Goal: Transaction & Acquisition: Purchase product/service

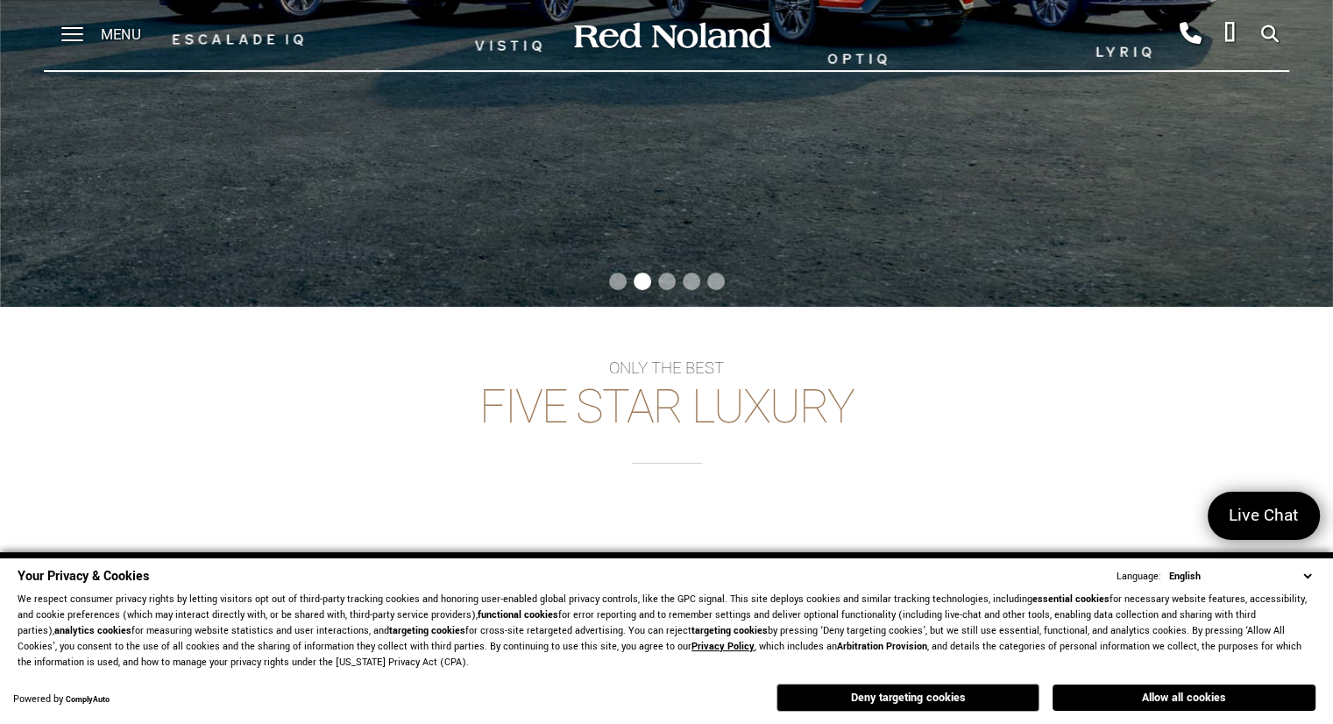
scroll to position [438, 0]
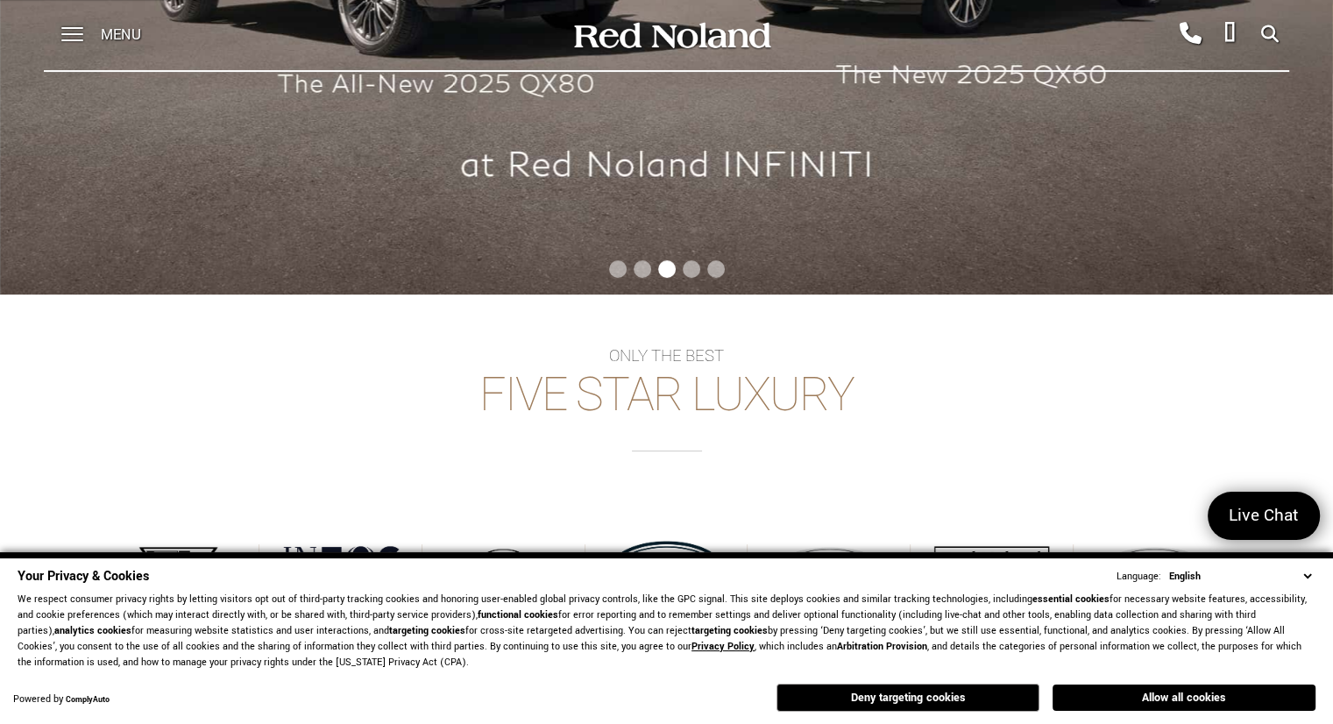
click at [1305, 578] on select "English Spanish / Español English / [GEOGRAPHIC_DATA] Korean / 한국어 Vietnamese /…" at bounding box center [1240, 576] width 151 height 17
click at [1305, 578] on select "English Spanish / Español English / United Kingdom Korean / 한국어 Vietnamese / Ti…" at bounding box center [1240, 576] width 151 height 17
click at [971, 457] on div "Only the best Five Star Luxury Browse Cadillac Browse INEOS Grenadier Browse IN…" at bounding box center [666, 487] width 1333 height 280
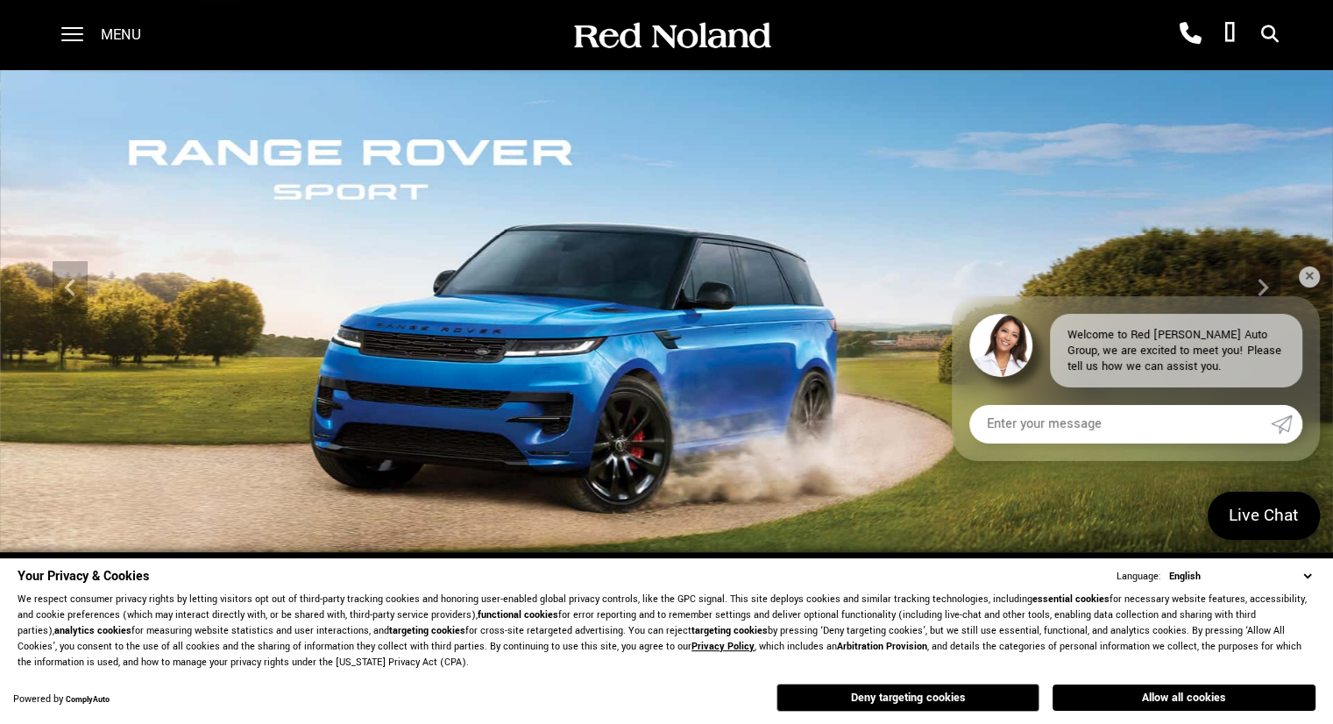
scroll to position [0, 0]
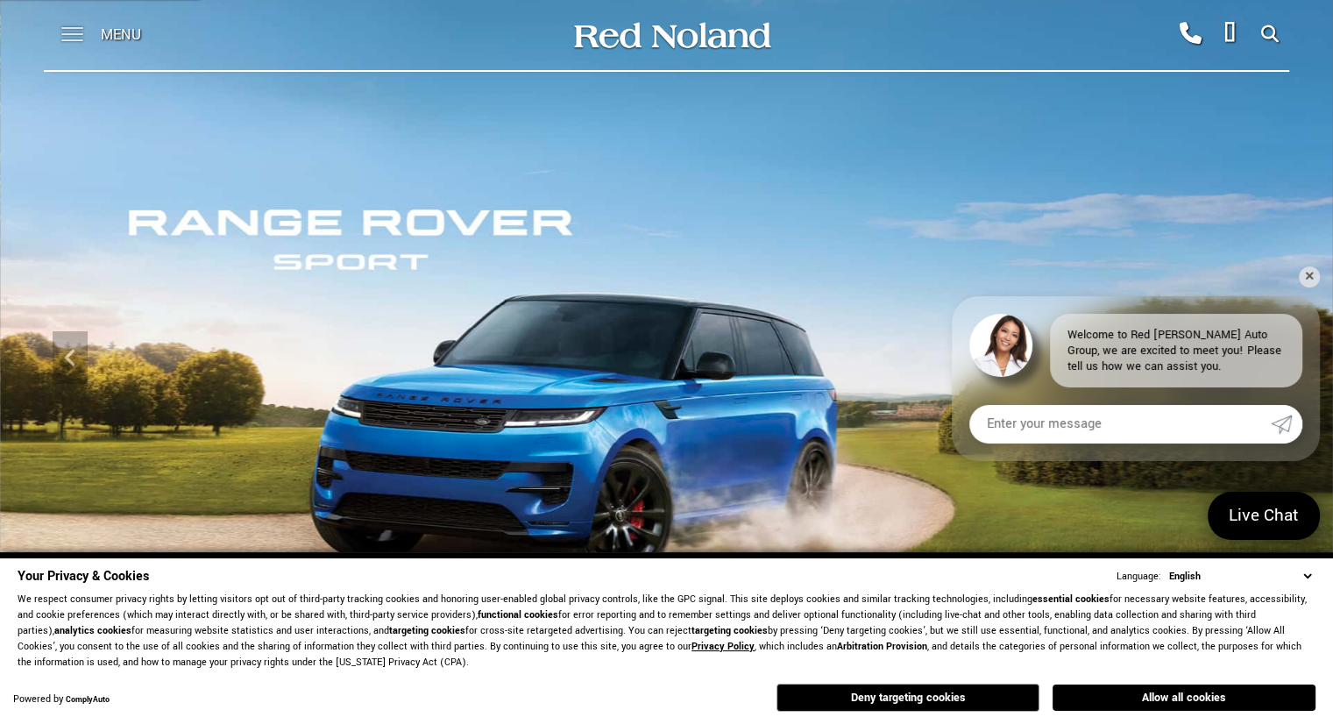
click at [70, 29] on span at bounding box center [72, 35] width 22 height 70
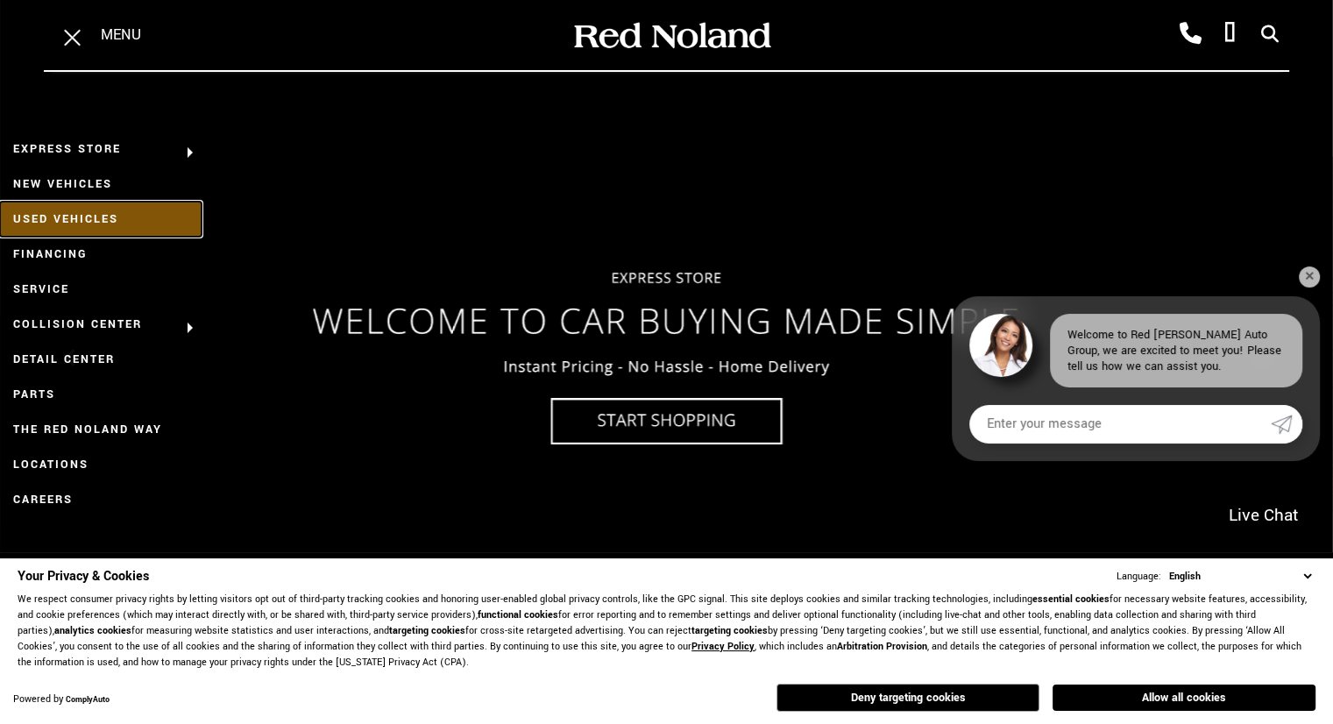
click at [57, 218] on link "Used Vehicles" at bounding box center [101, 219] width 202 height 35
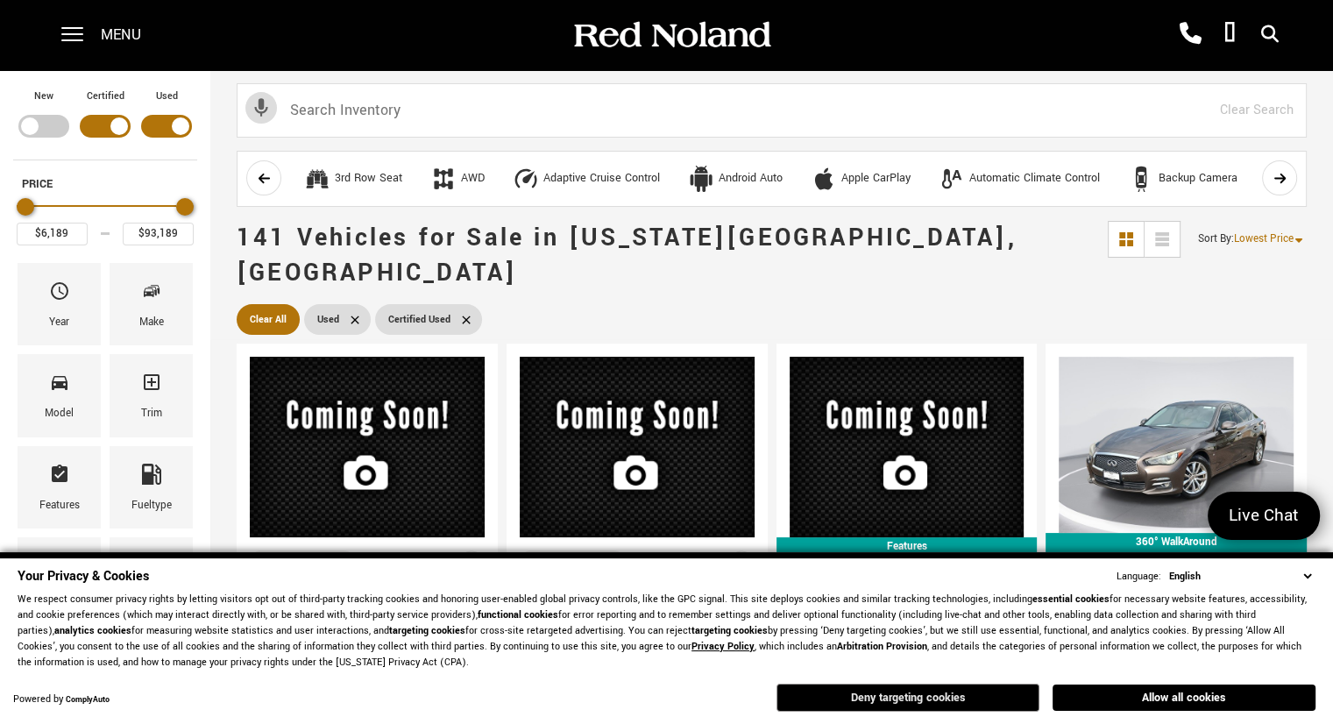
click at [920, 697] on button "Deny targeting cookies" at bounding box center [908, 698] width 263 height 28
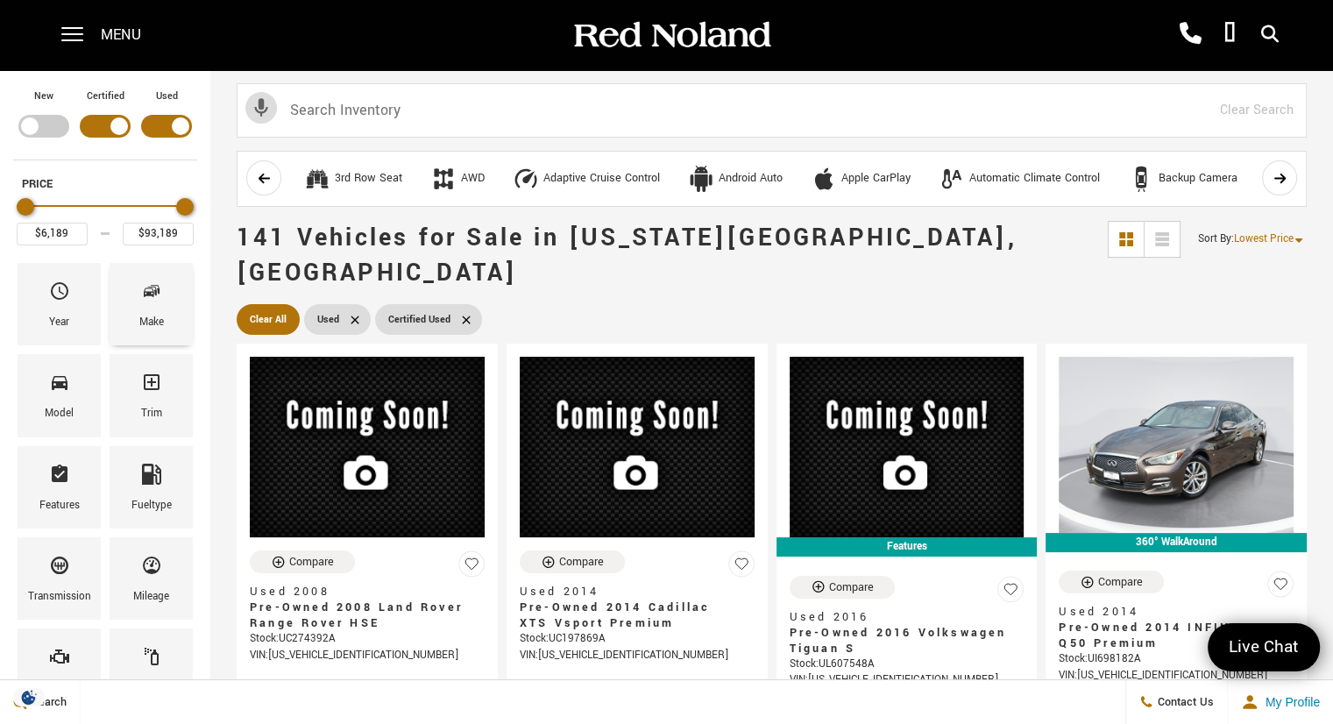
click at [131, 309] on div "Make" at bounding box center [151, 304] width 83 height 82
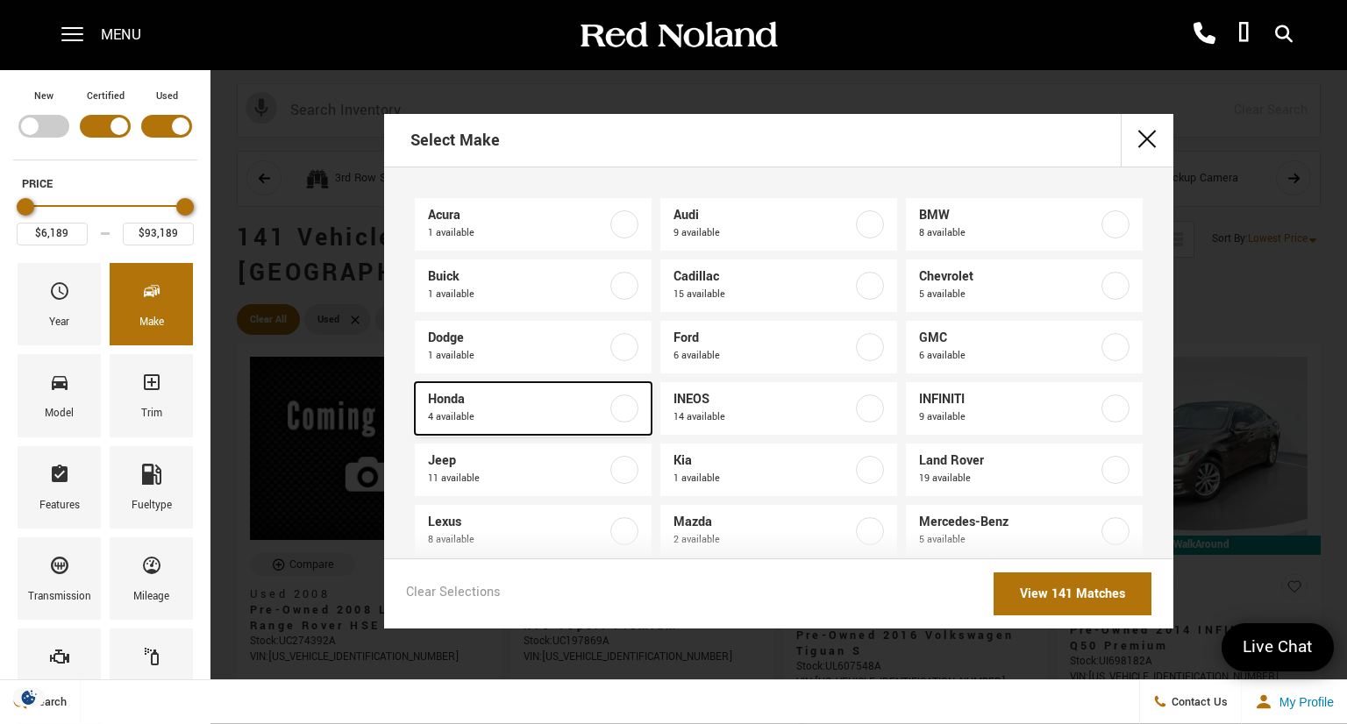
click at [627, 408] on label at bounding box center [624, 408] width 28 height 28
type input "$20,588"
type input "$51,689"
checkbox input "true"
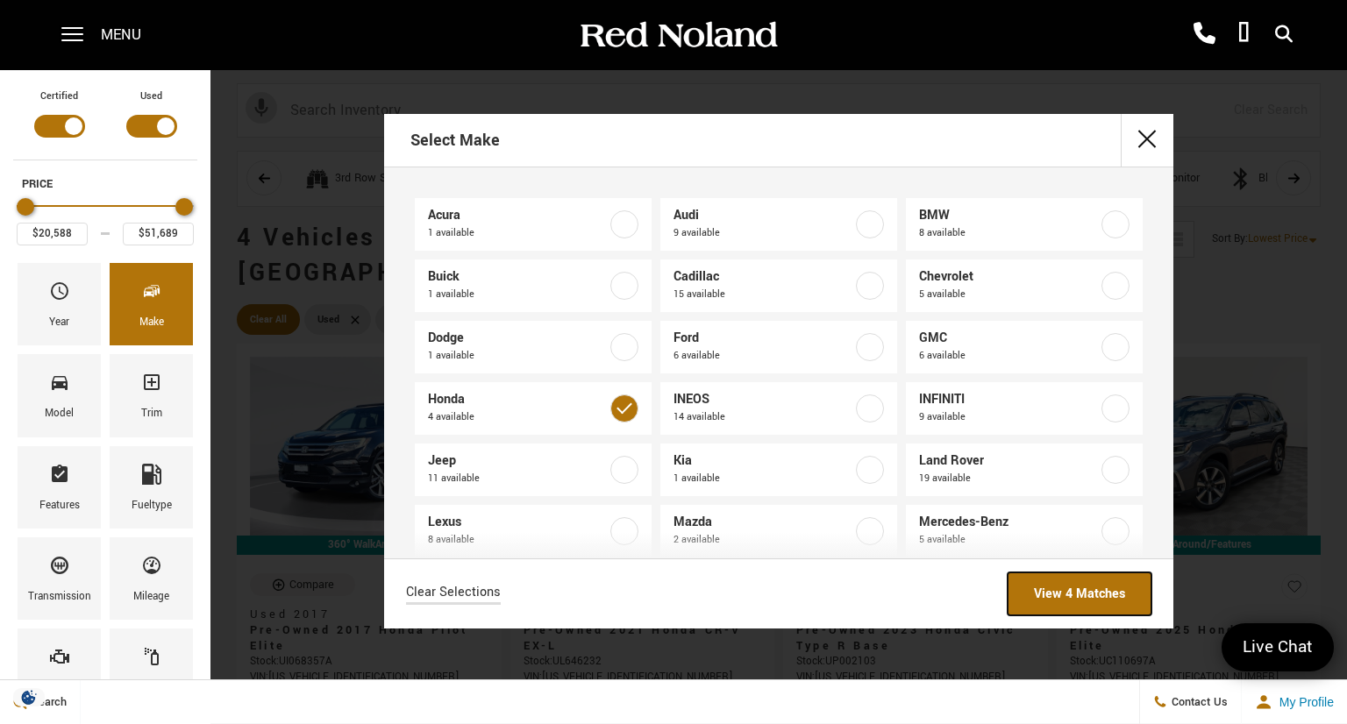
click at [1070, 592] on link "View 4 Matches" at bounding box center [1079, 593] width 144 height 43
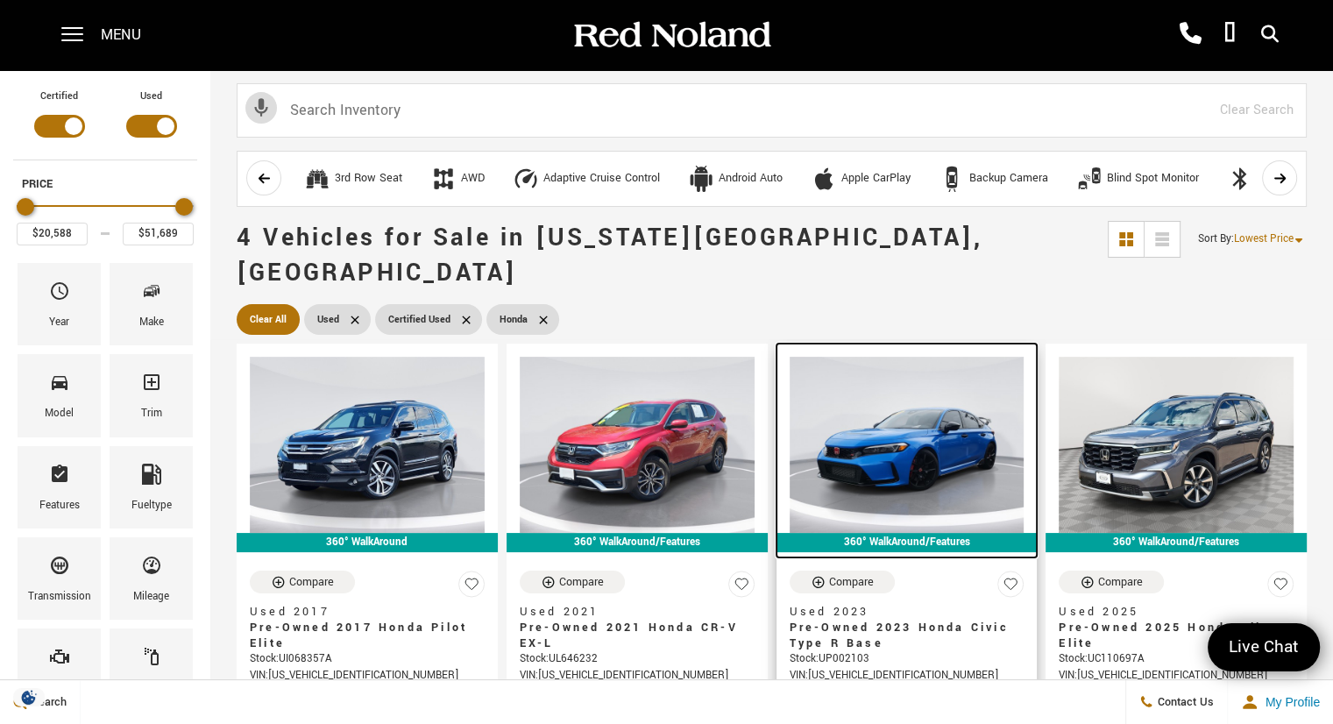
click at [883, 450] on img at bounding box center [907, 445] width 235 height 176
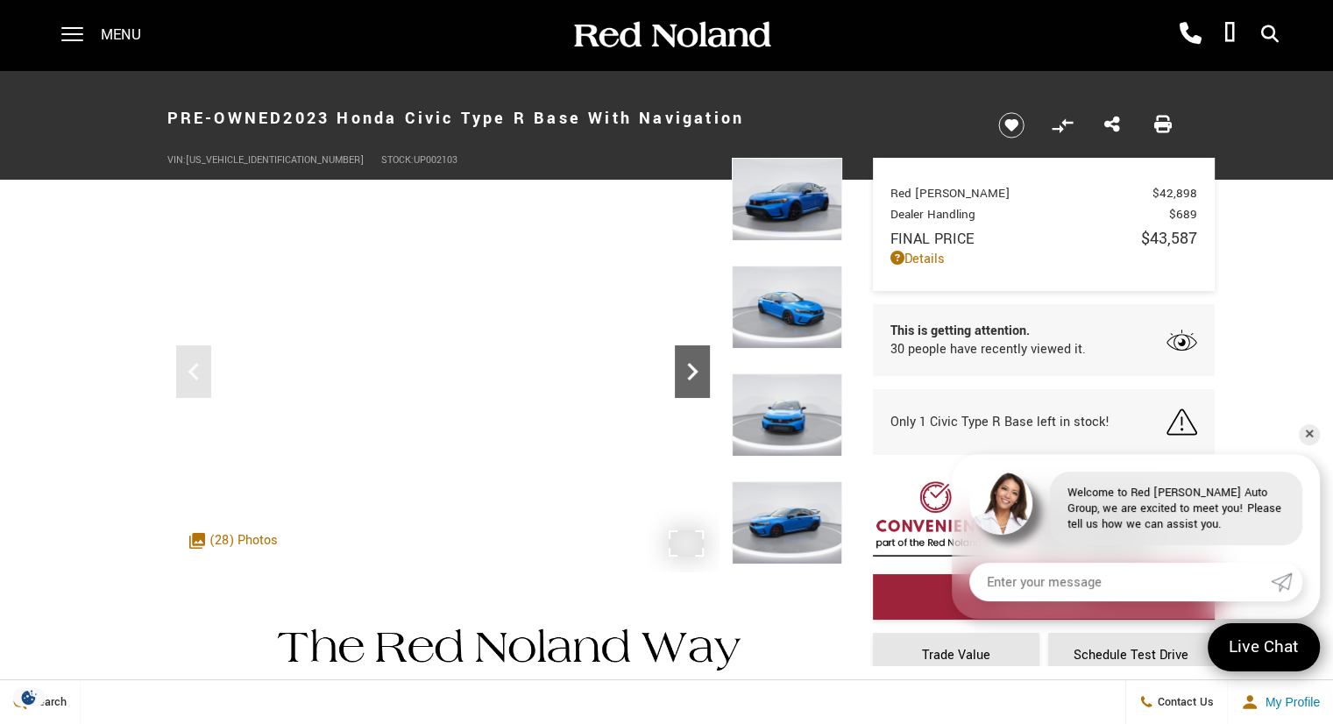
click at [693, 376] on icon "Next" at bounding box center [692, 371] width 35 height 35
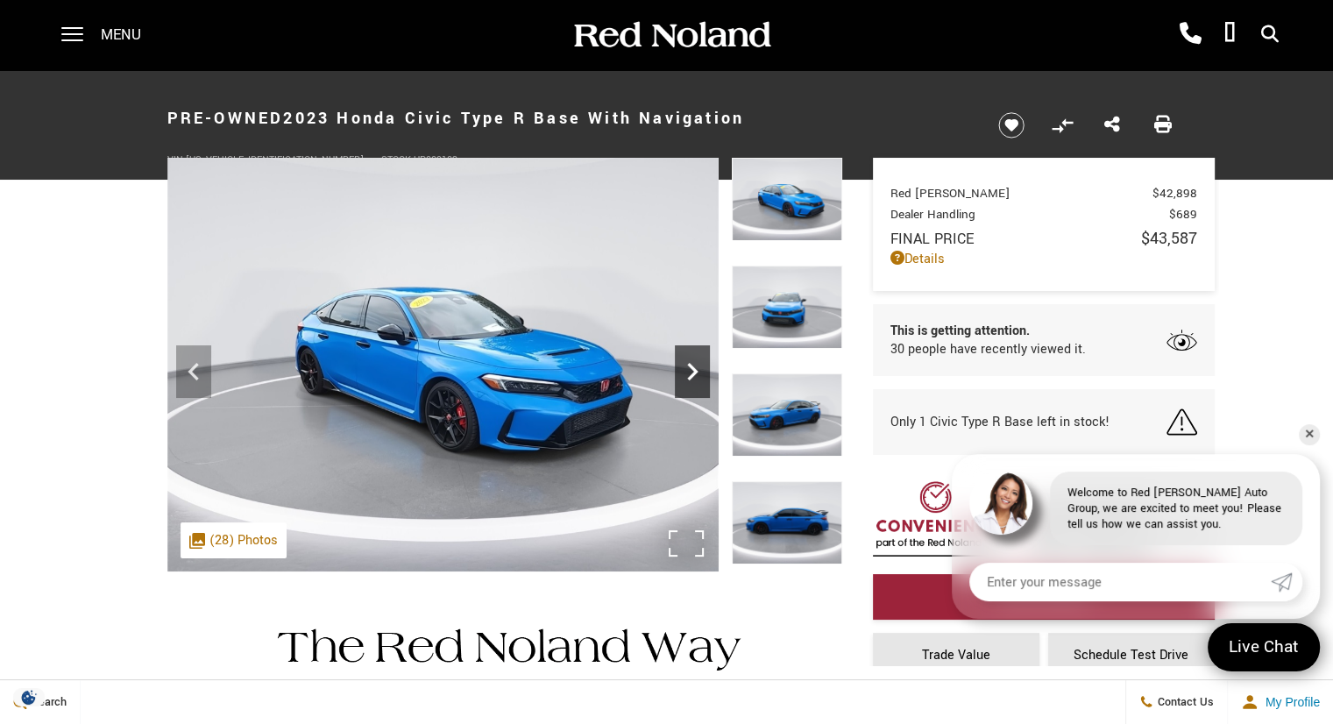
click at [693, 376] on icon "Next" at bounding box center [692, 371] width 35 height 35
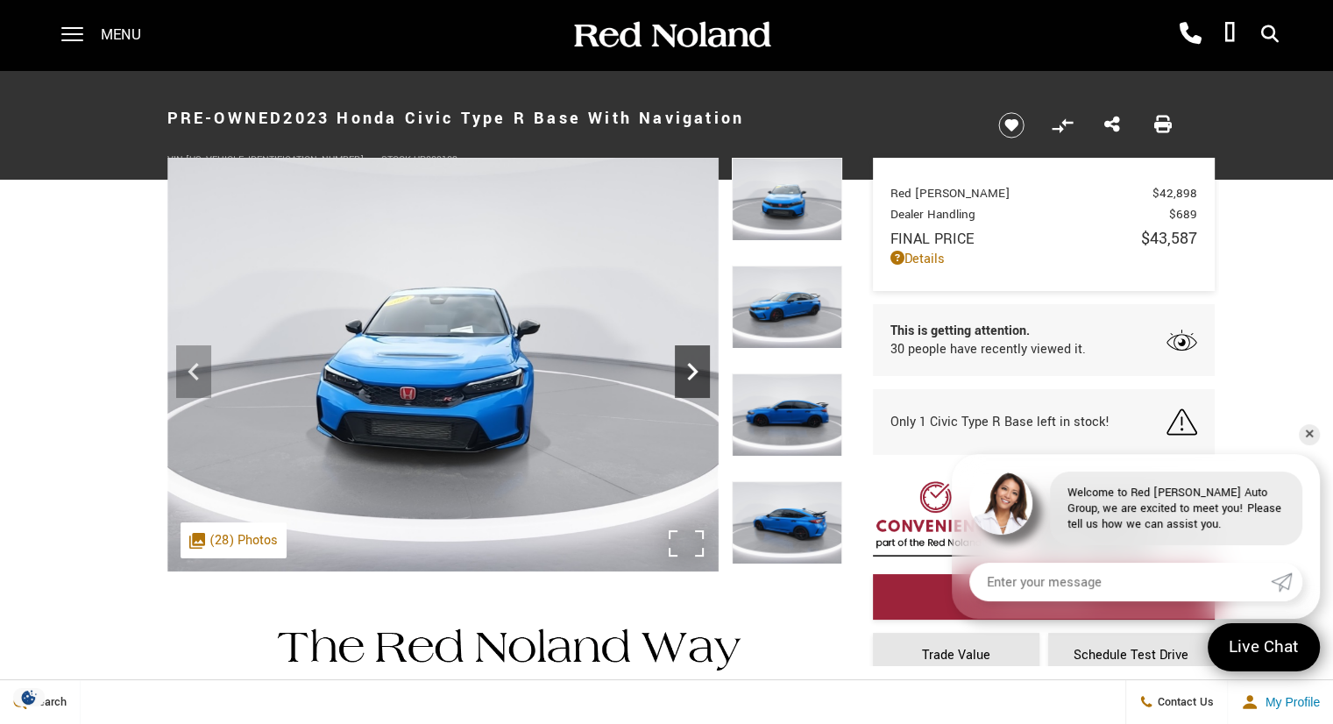
click at [693, 376] on icon "Next" at bounding box center [692, 371] width 35 height 35
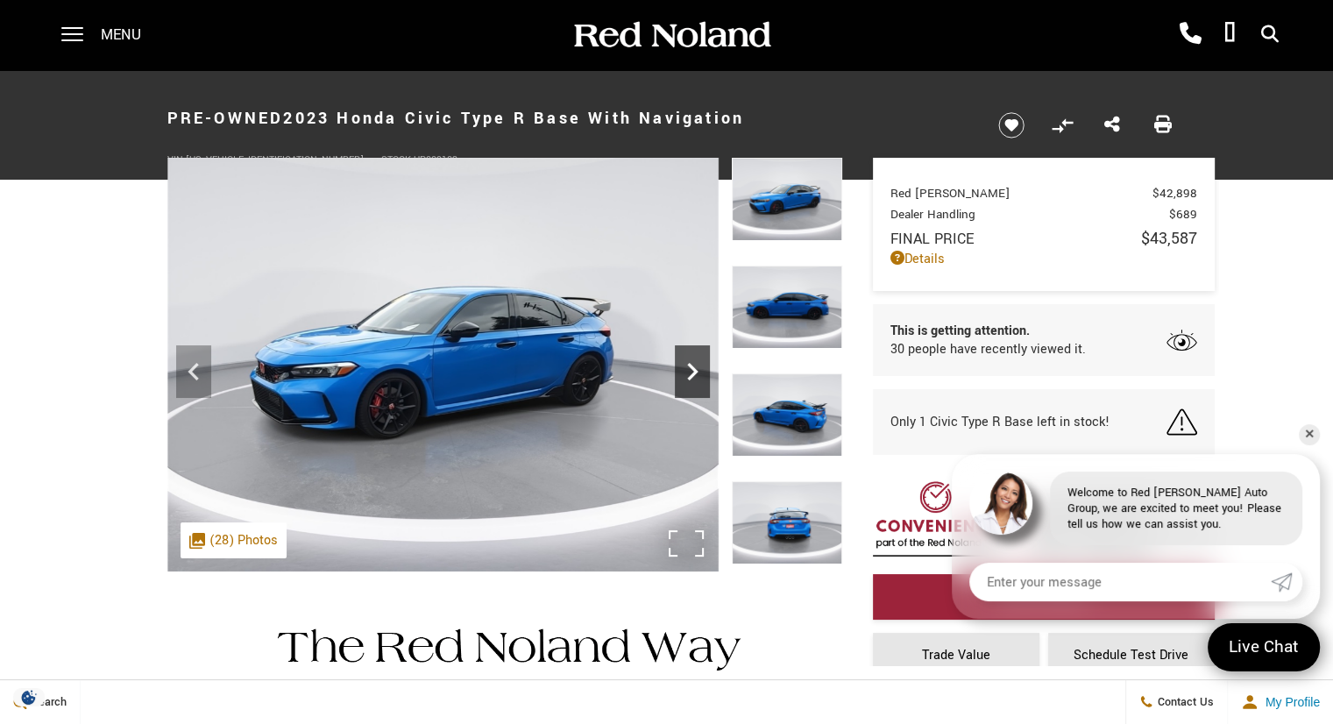
click at [693, 376] on icon "Next" at bounding box center [692, 371] width 35 height 35
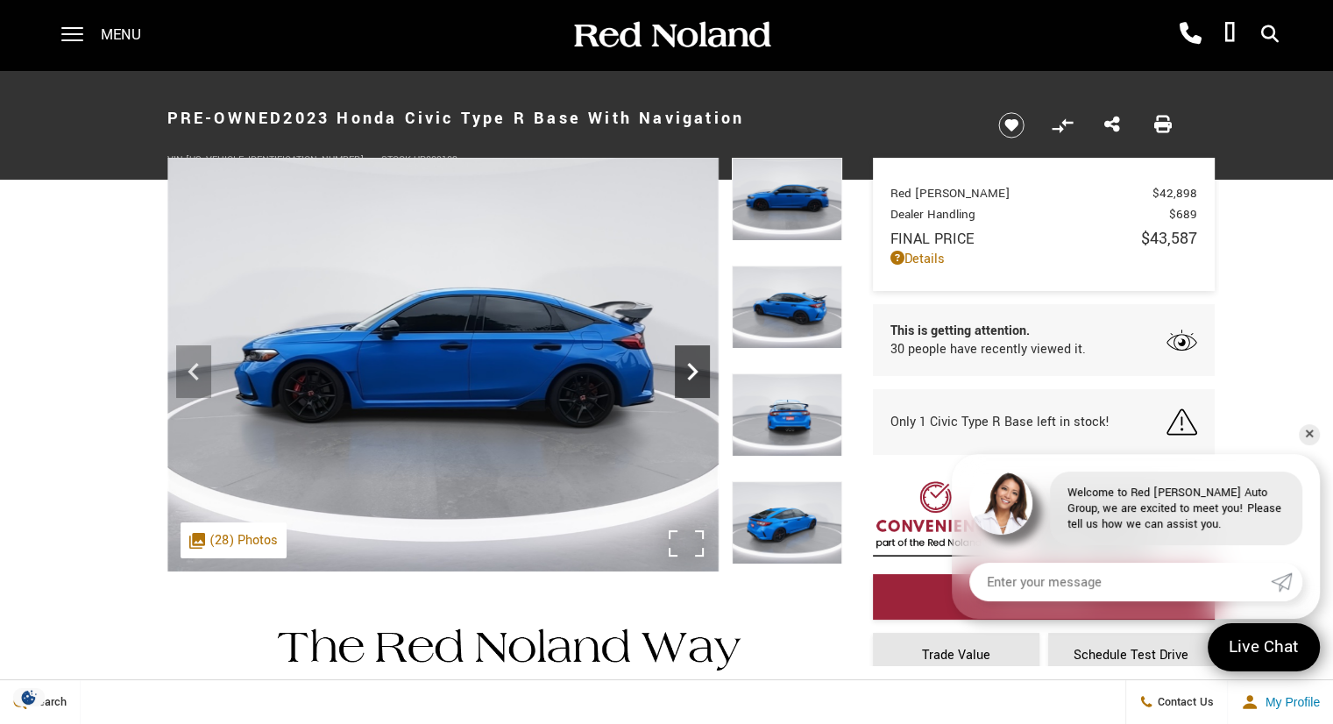
click at [693, 376] on icon "Next" at bounding box center [692, 371] width 35 height 35
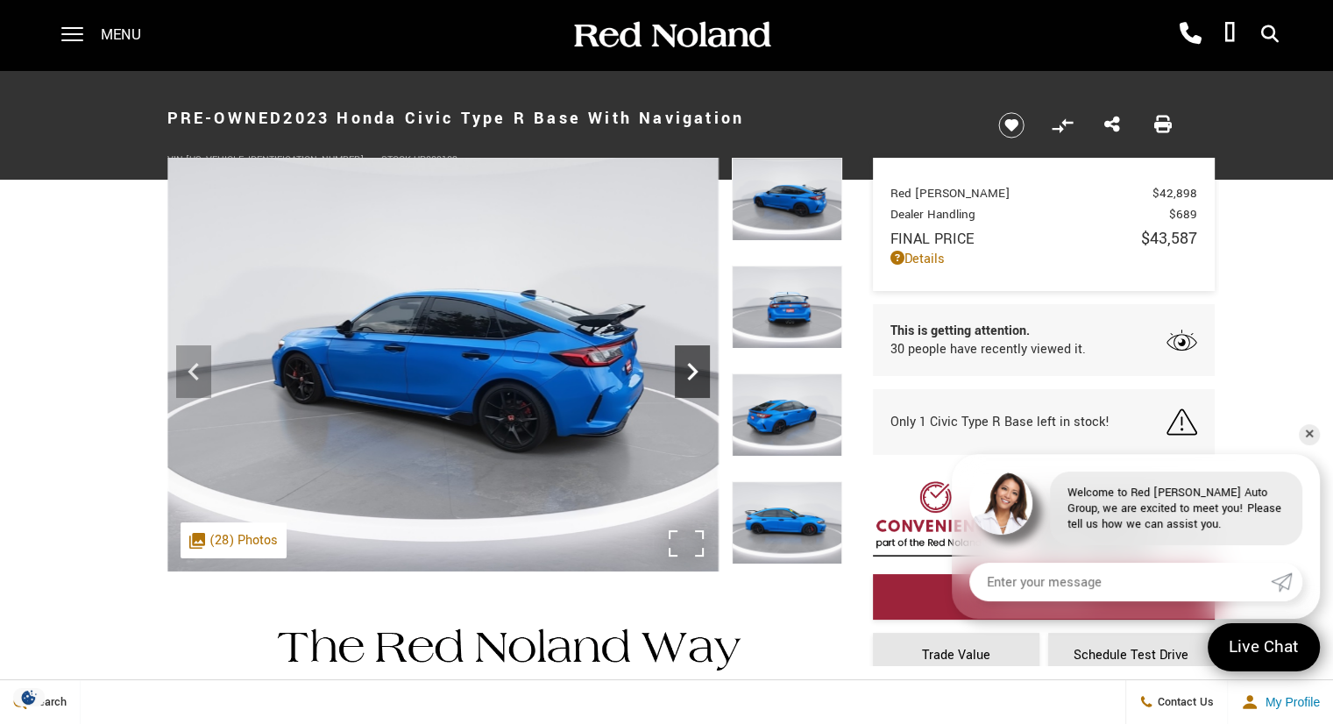
click at [693, 376] on icon "Next" at bounding box center [692, 371] width 35 height 35
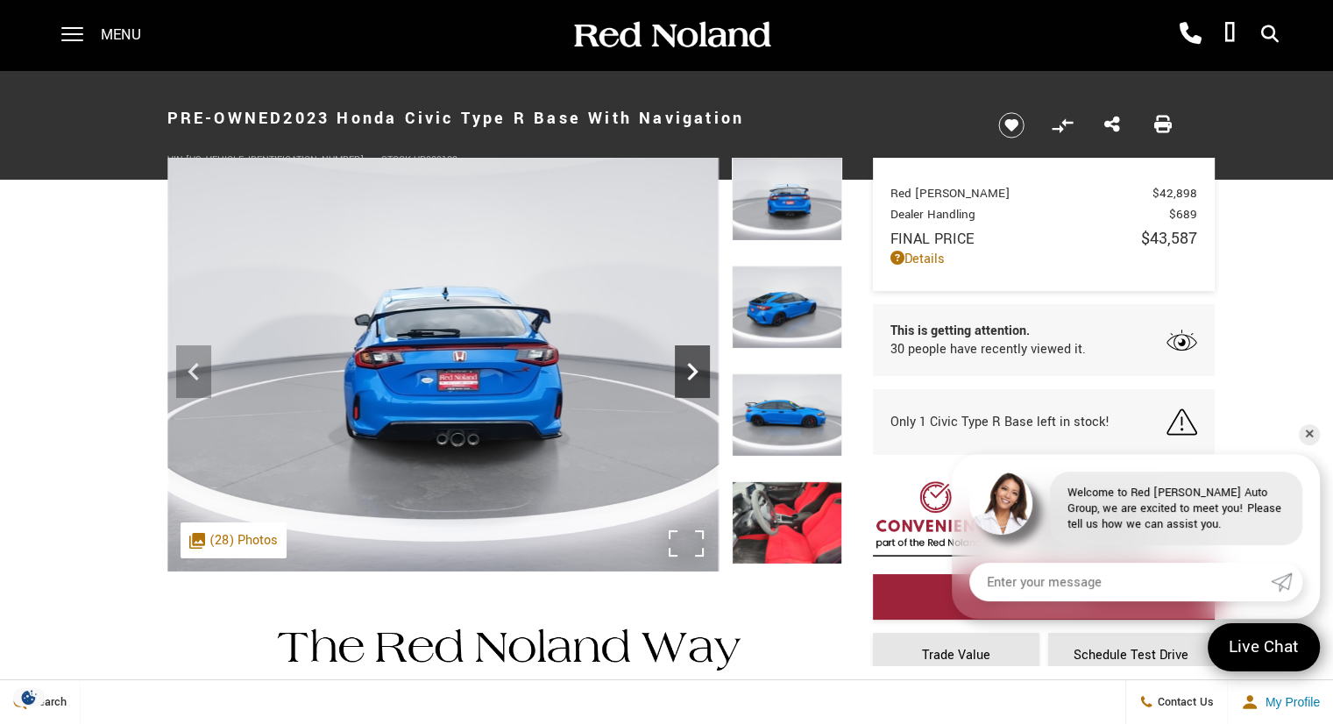
click at [693, 376] on icon "Next" at bounding box center [692, 371] width 35 height 35
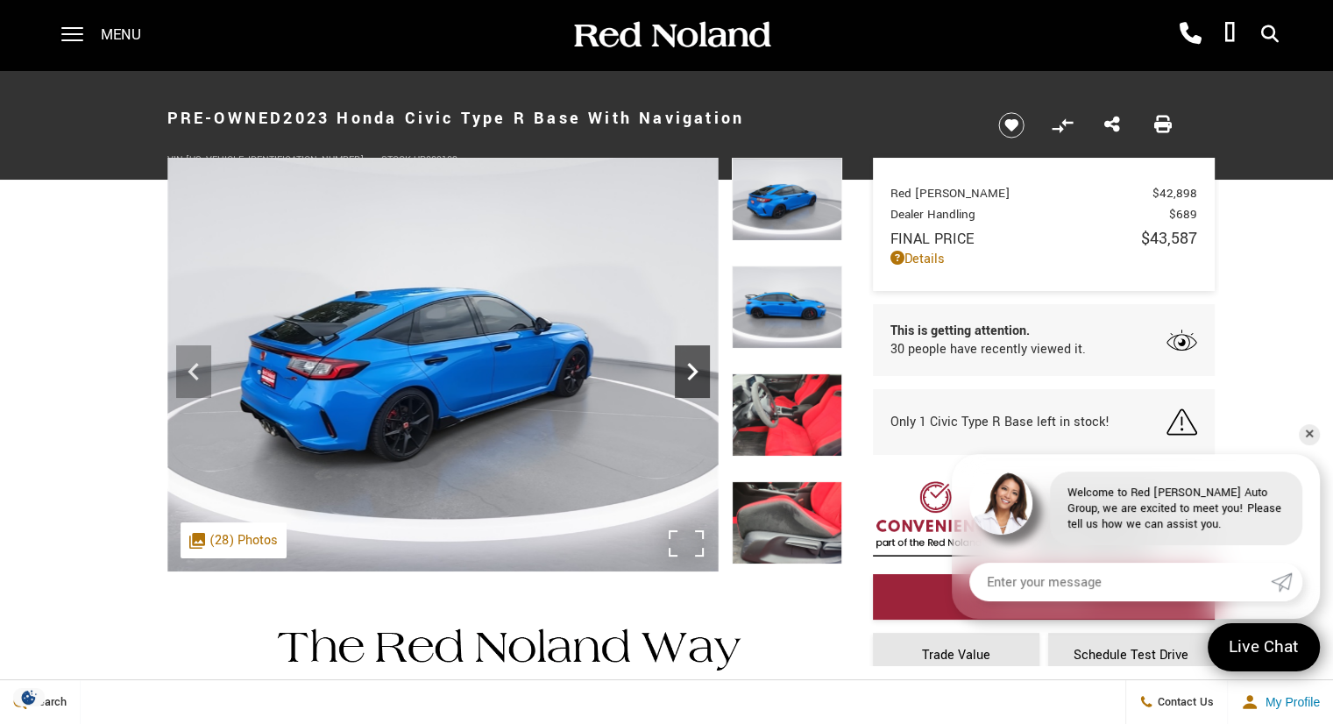
click at [693, 376] on icon "Next" at bounding box center [692, 371] width 35 height 35
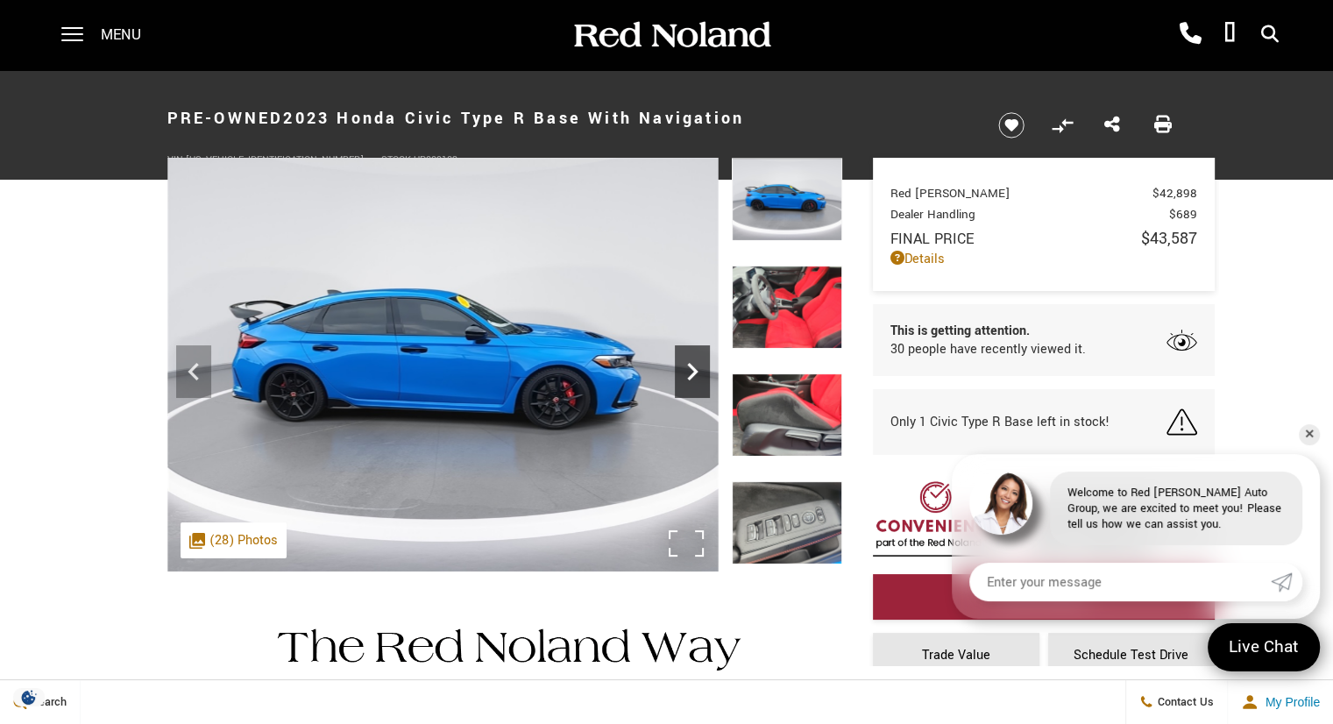
click at [693, 376] on icon "Next" at bounding box center [692, 371] width 35 height 35
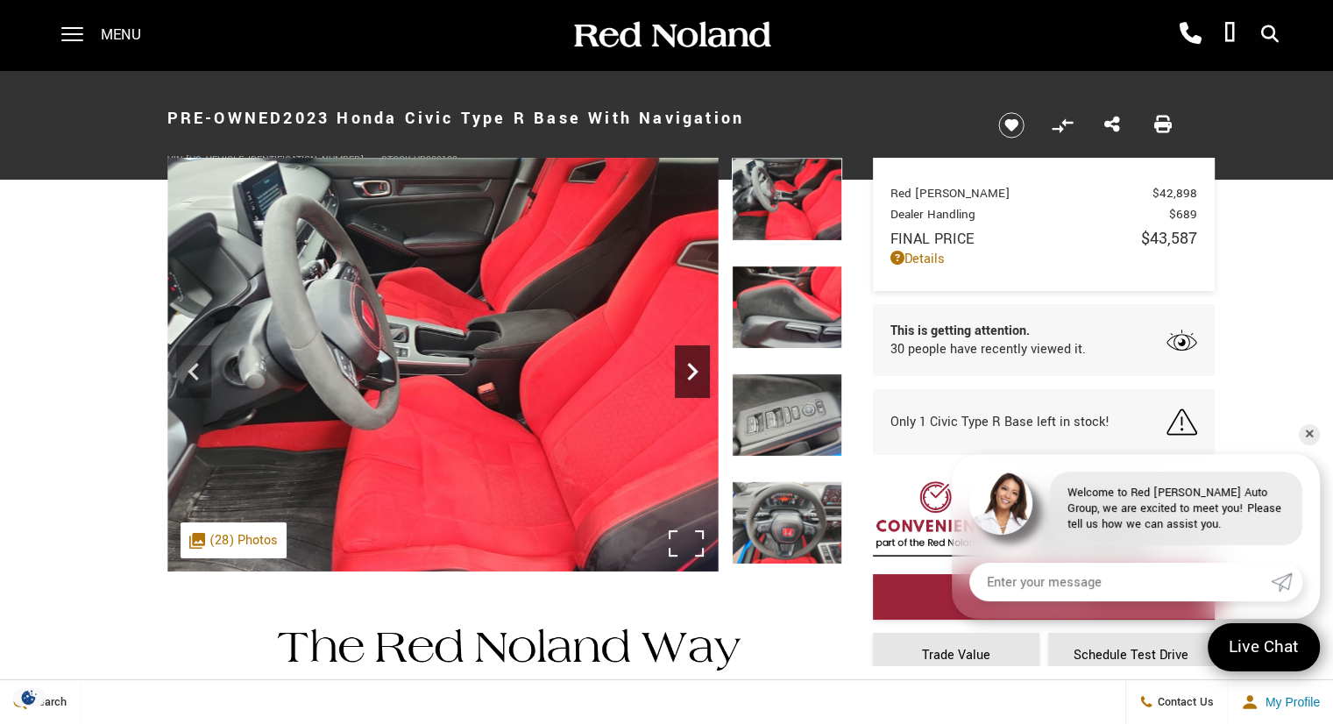
click at [693, 376] on icon "Next" at bounding box center [692, 371] width 35 height 35
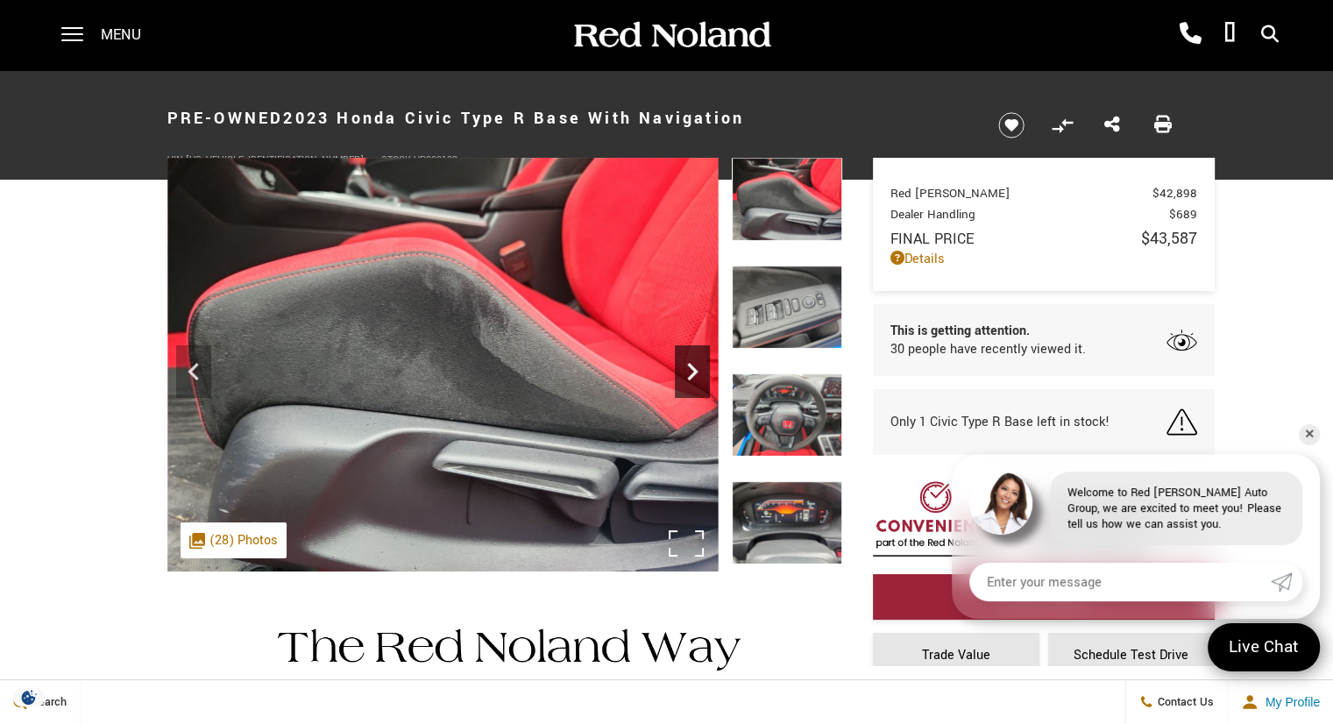
click at [693, 376] on icon "Next" at bounding box center [692, 371] width 35 height 35
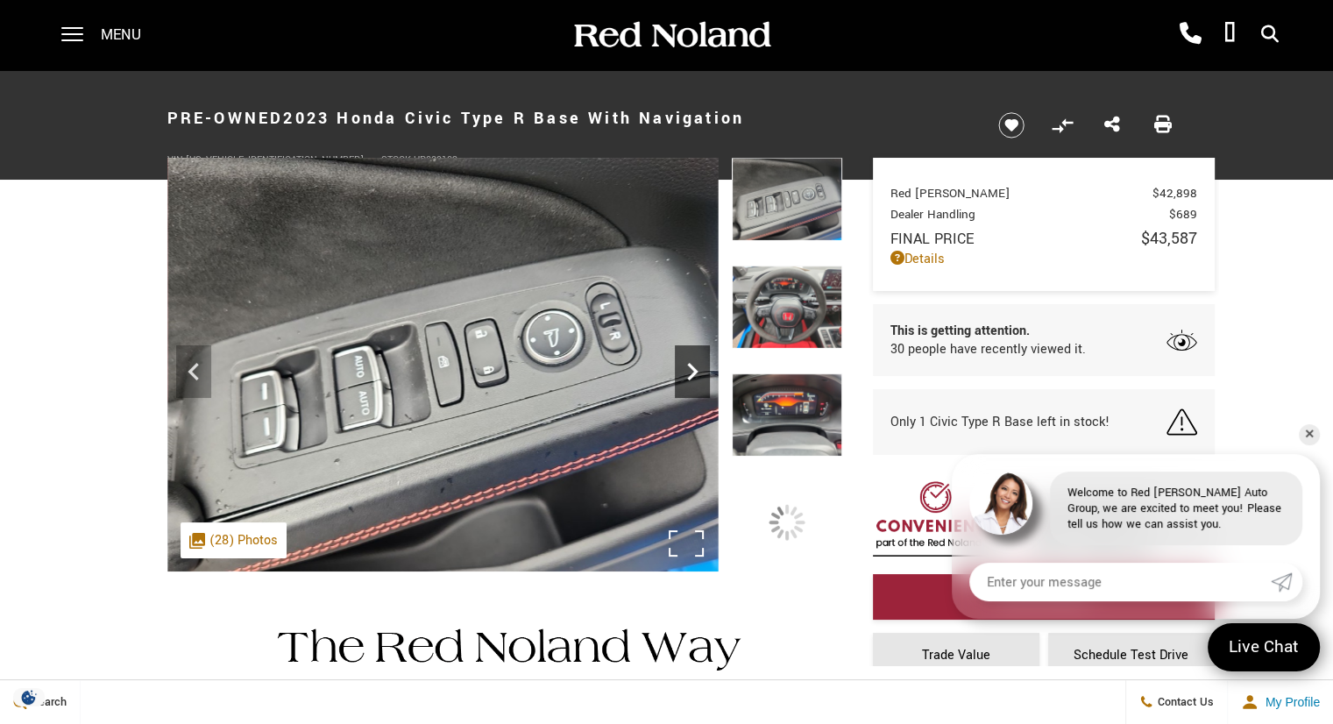
click at [693, 376] on icon "Next" at bounding box center [692, 371] width 35 height 35
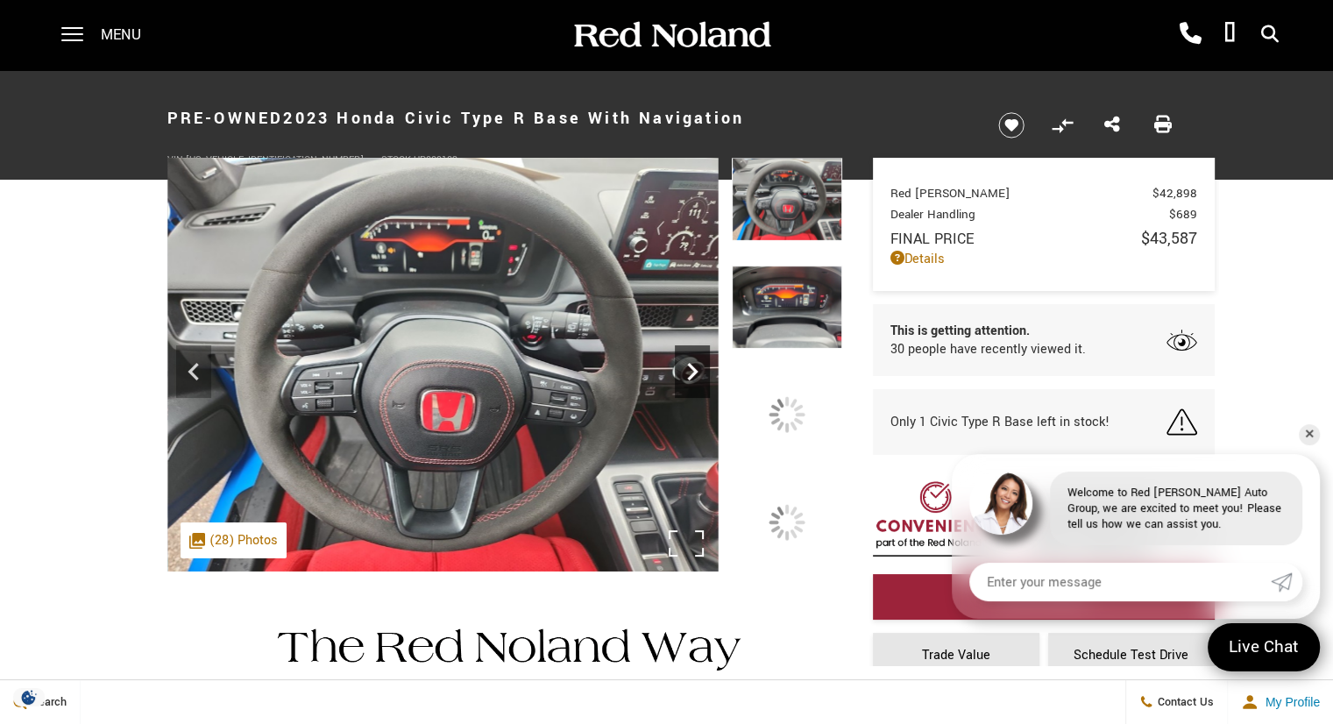
click at [693, 376] on icon "Next" at bounding box center [692, 371] width 35 height 35
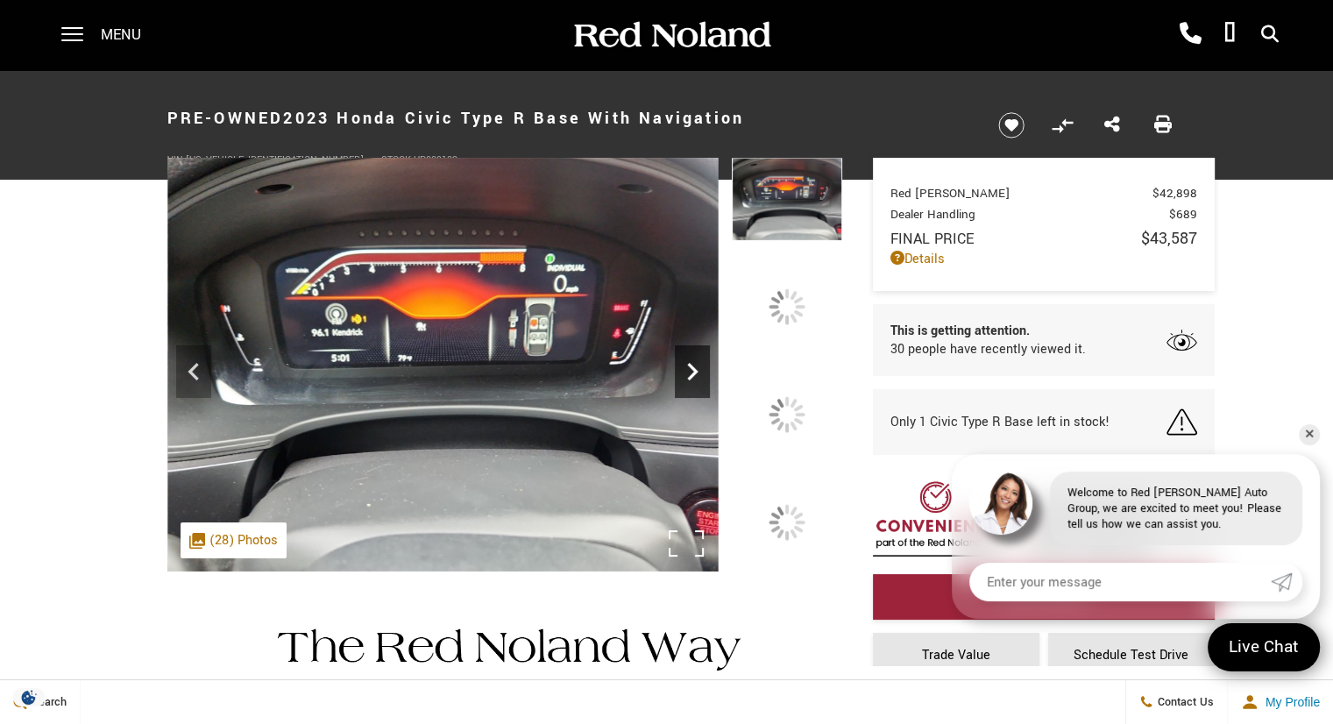
click at [693, 376] on icon "Next" at bounding box center [692, 371] width 35 height 35
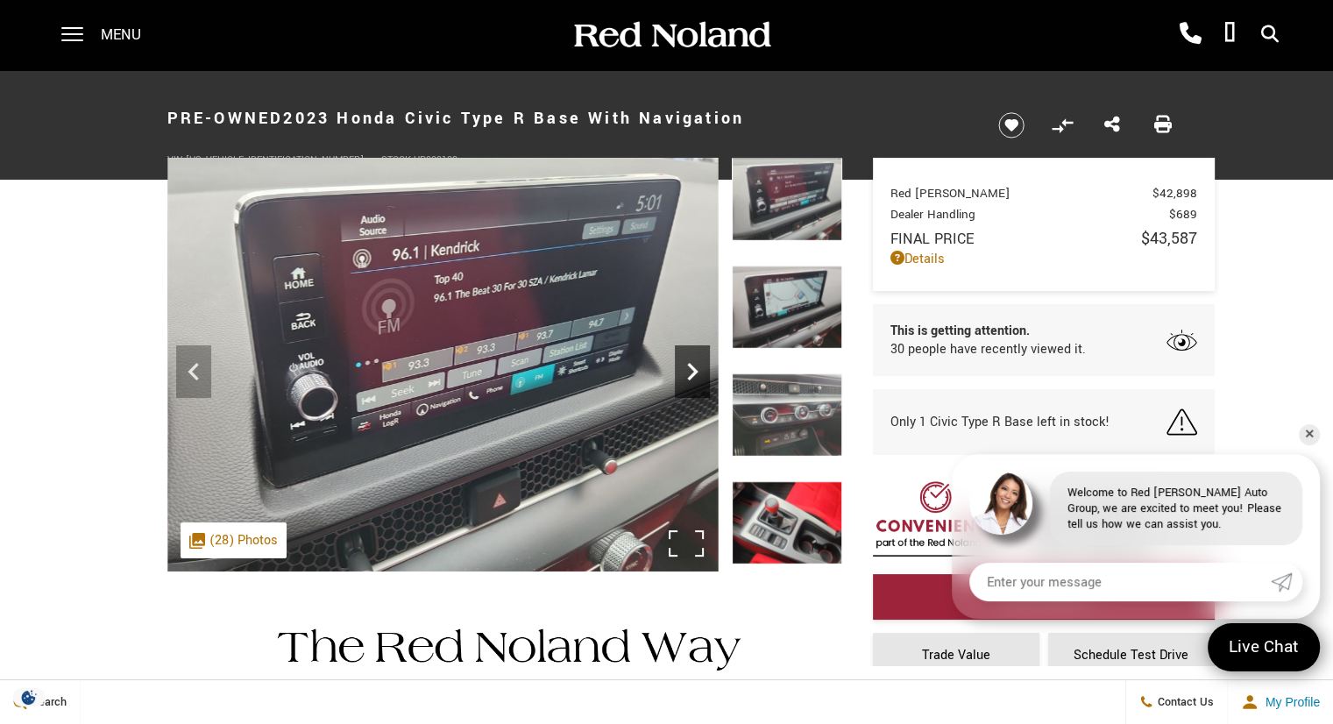
click at [693, 376] on icon "Next" at bounding box center [692, 371] width 35 height 35
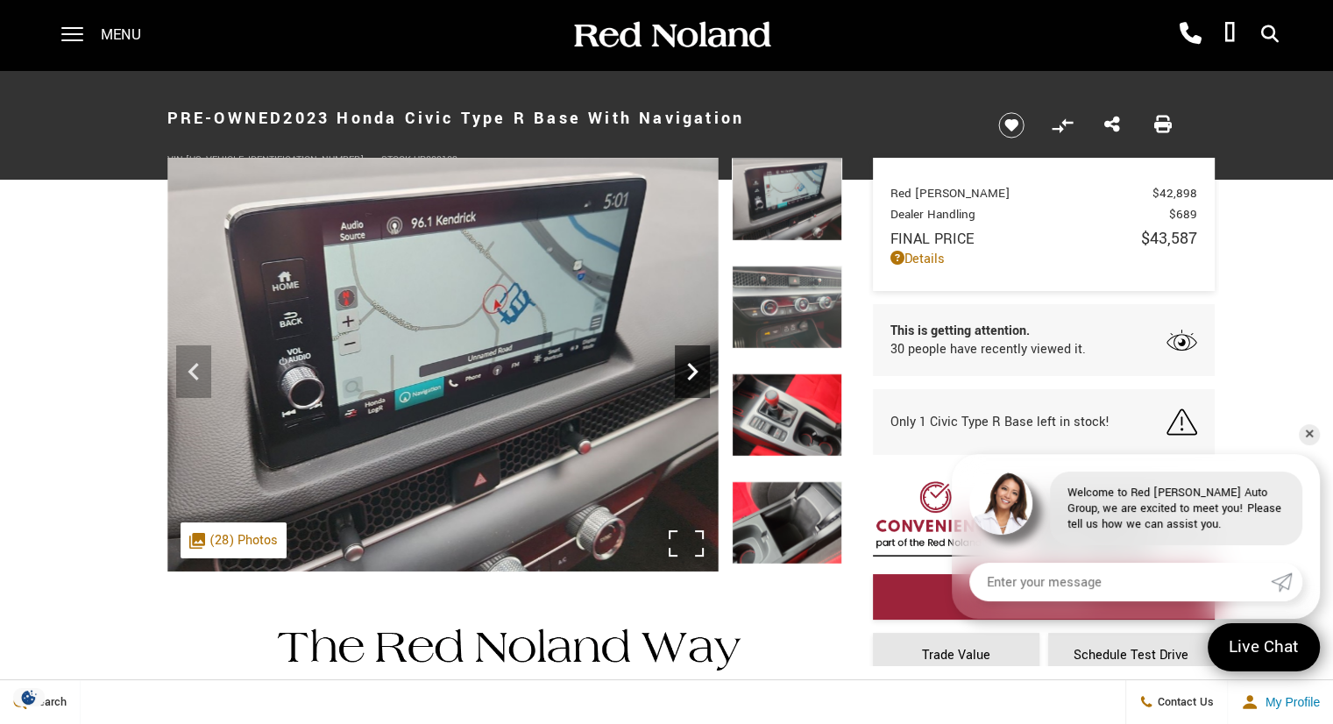
click at [693, 376] on icon "Next" at bounding box center [692, 371] width 35 height 35
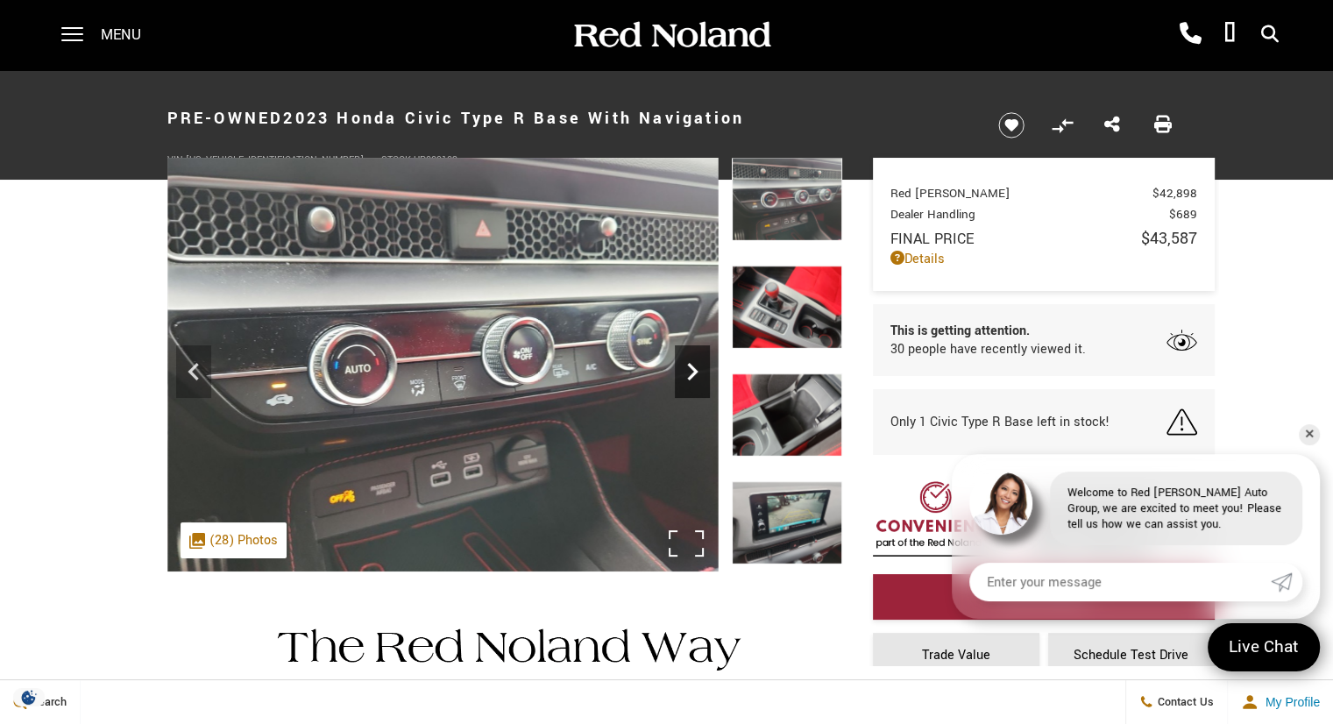
click at [693, 376] on icon "Next" at bounding box center [692, 371] width 35 height 35
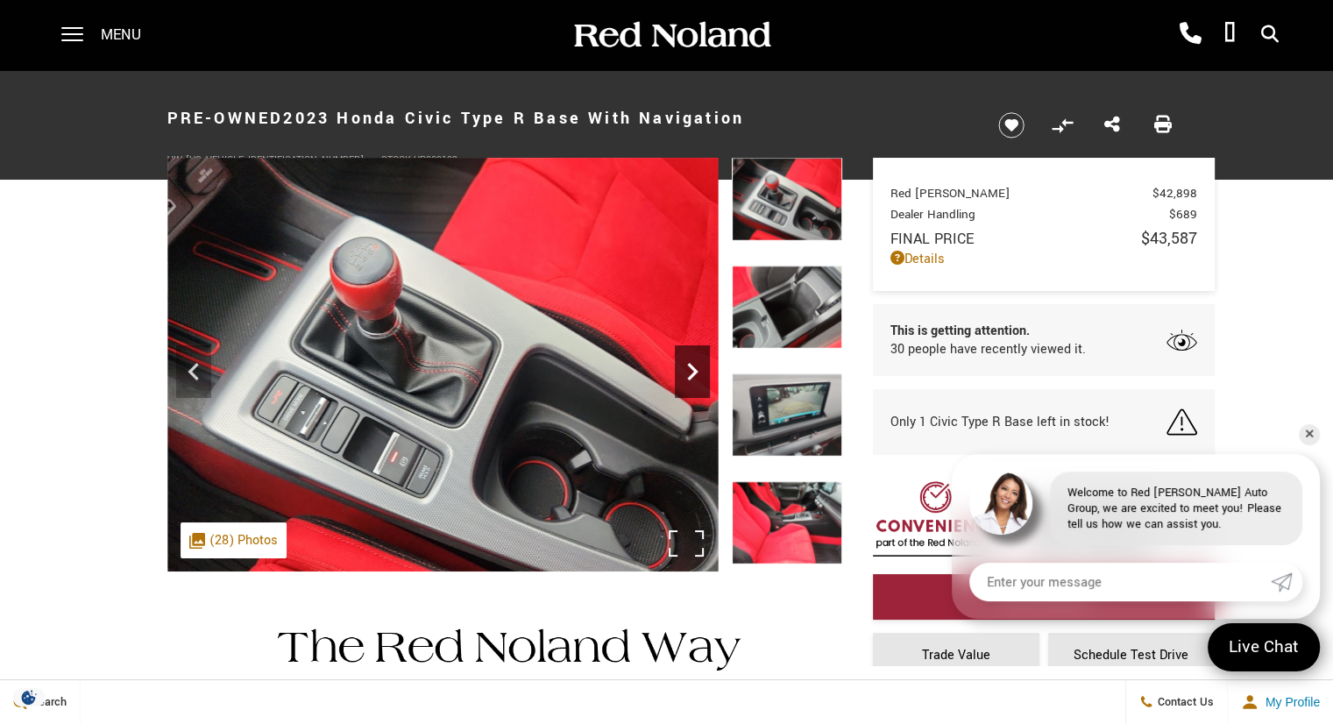
click at [693, 376] on icon "Next" at bounding box center [692, 371] width 35 height 35
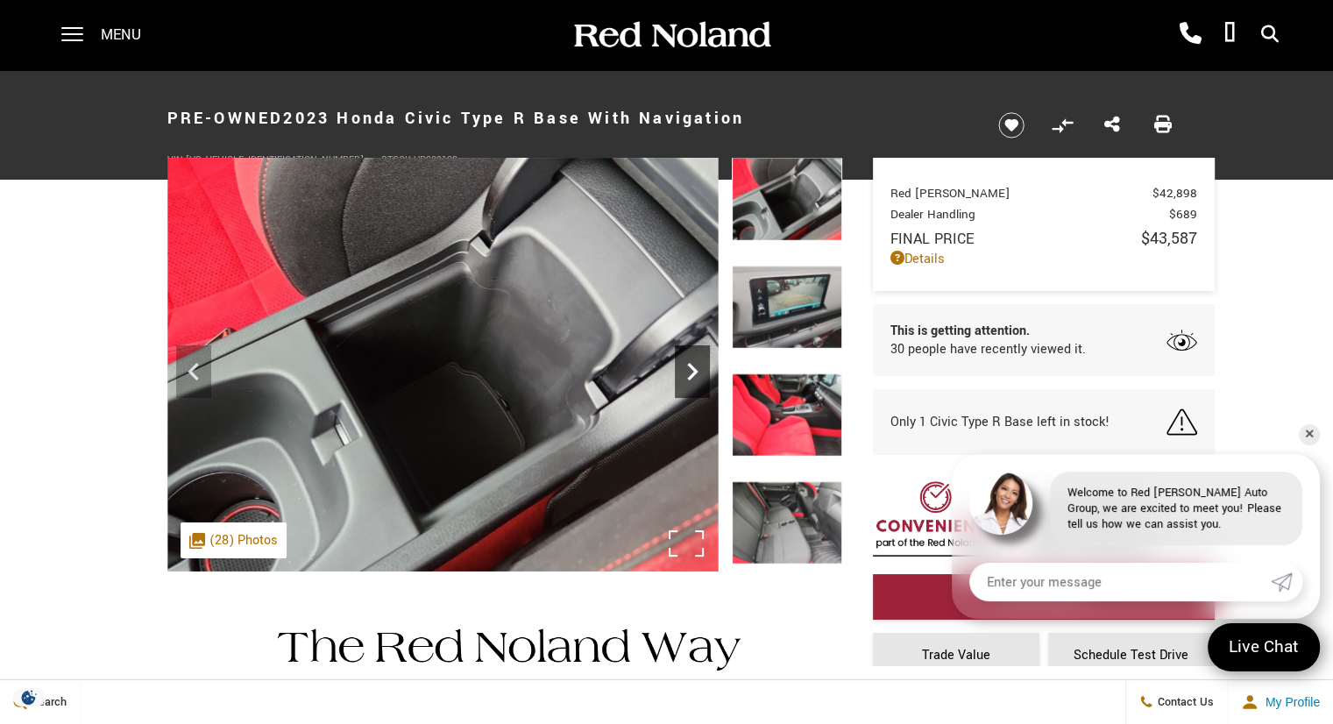
click at [693, 376] on icon "Next" at bounding box center [692, 371] width 35 height 35
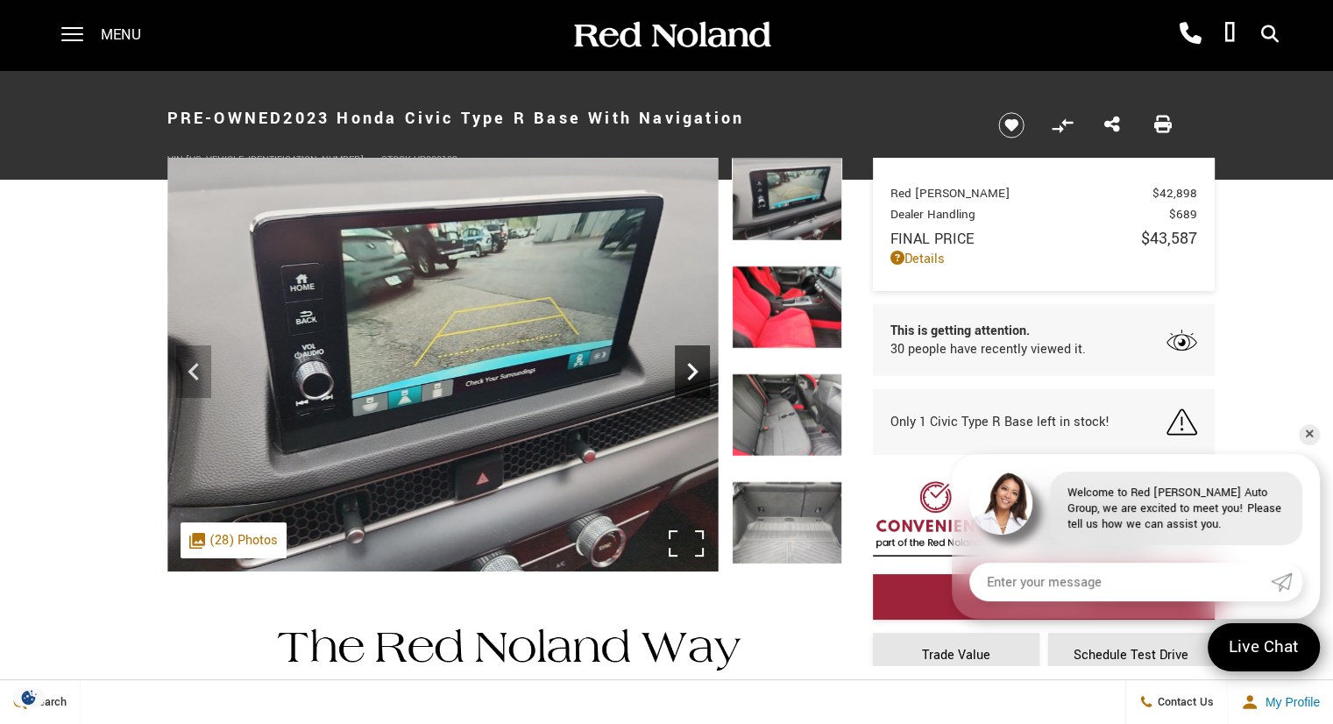
click at [693, 376] on icon "Next" at bounding box center [692, 371] width 35 height 35
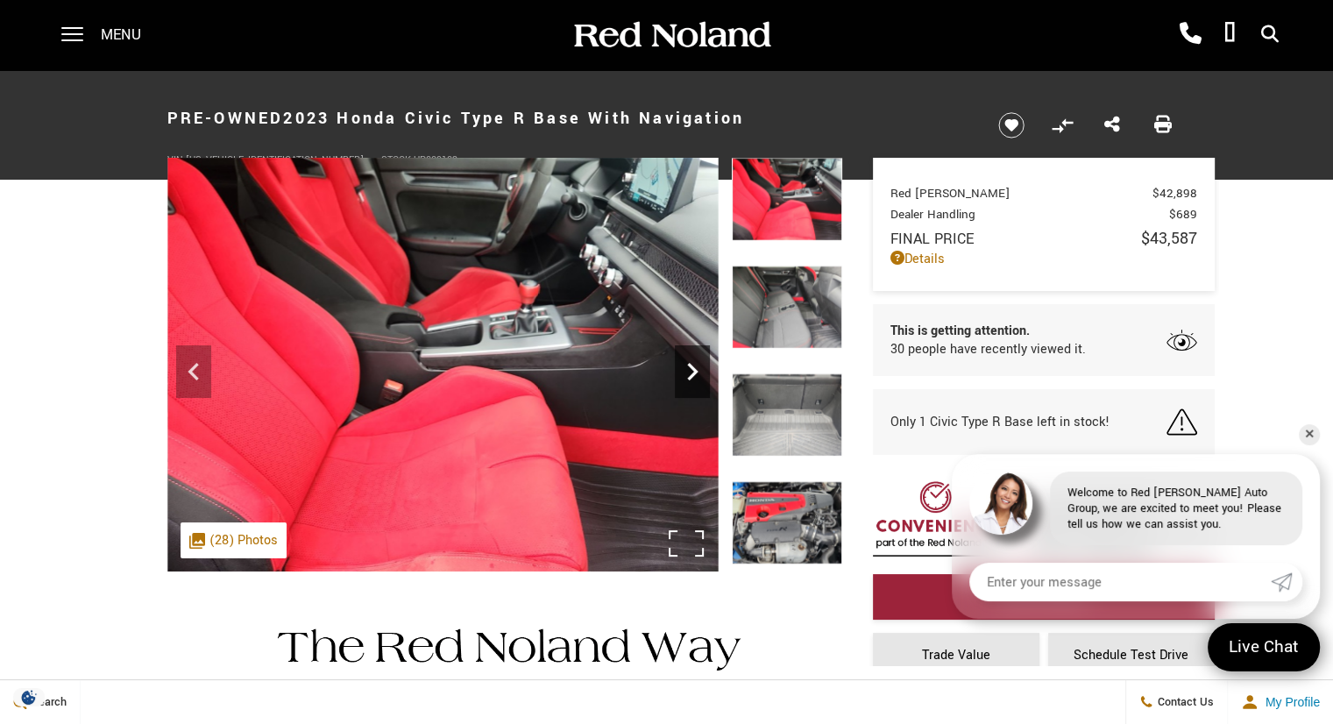
click at [693, 376] on icon "Next" at bounding box center [692, 371] width 35 height 35
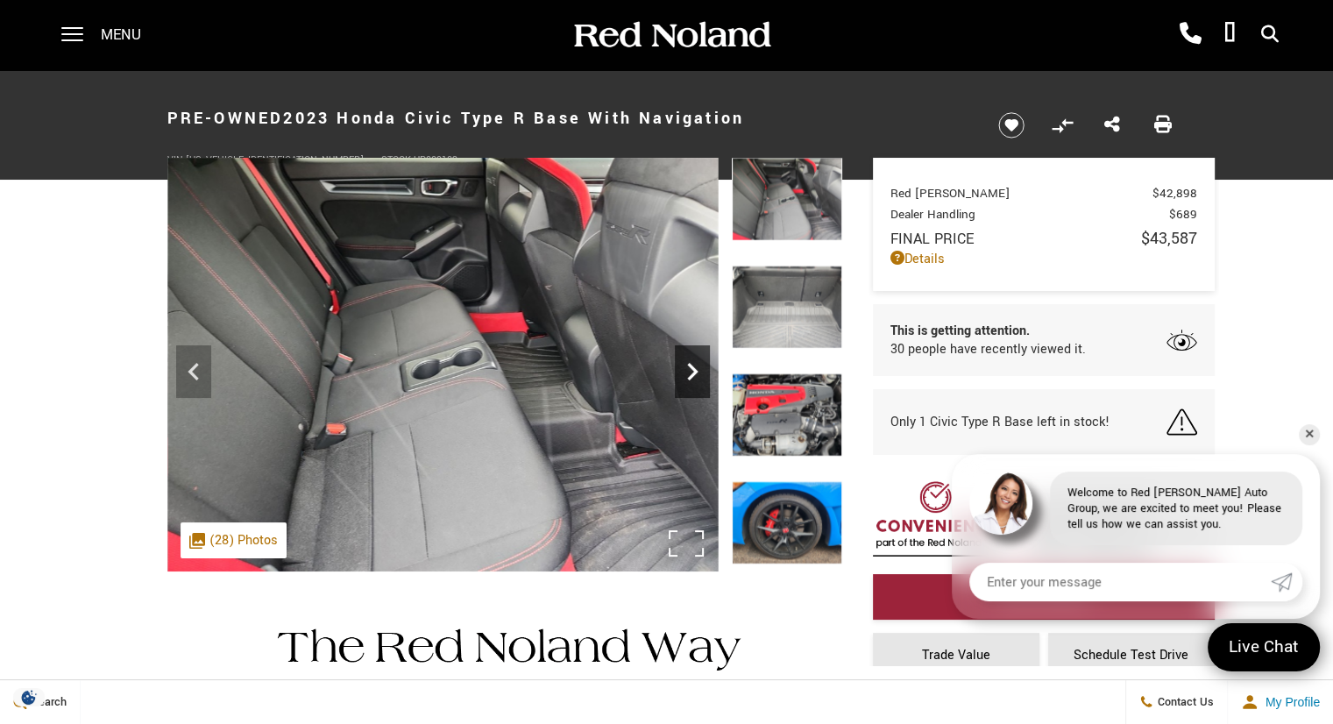
click at [693, 376] on icon "Next" at bounding box center [692, 371] width 35 height 35
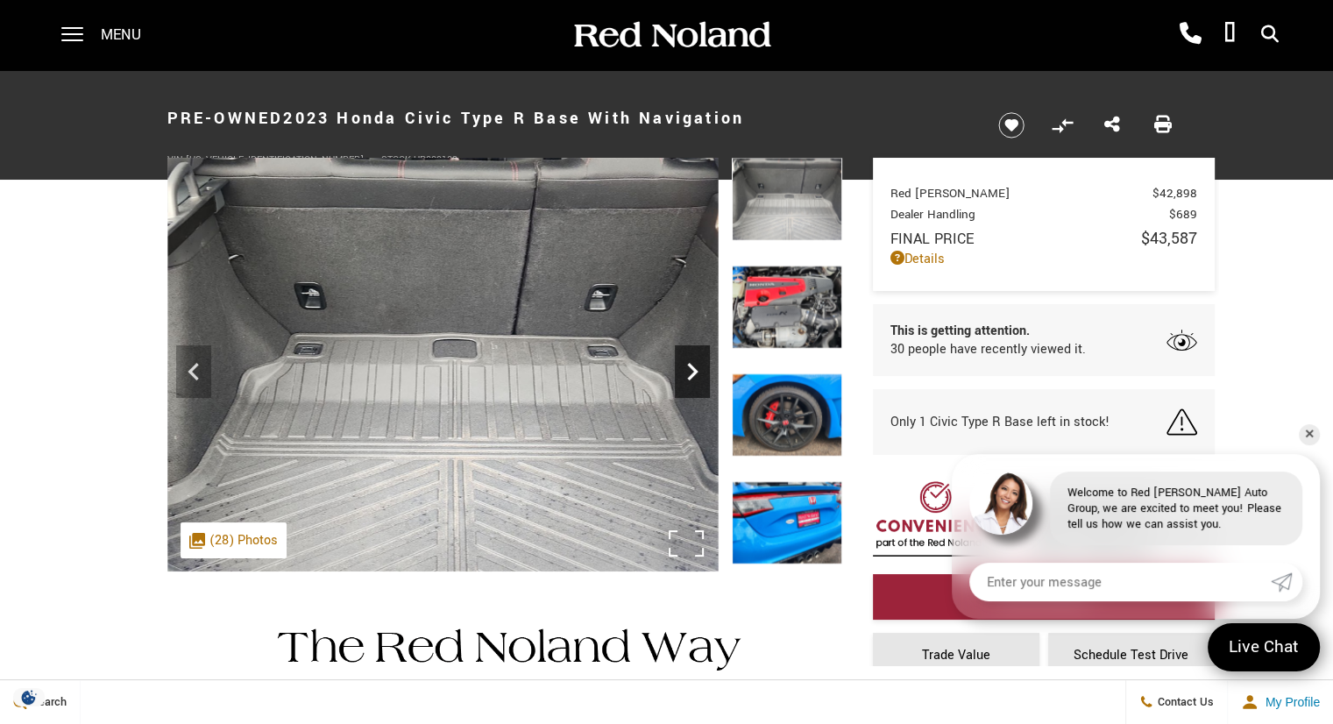
click at [693, 376] on icon "Next" at bounding box center [692, 371] width 35 height 35
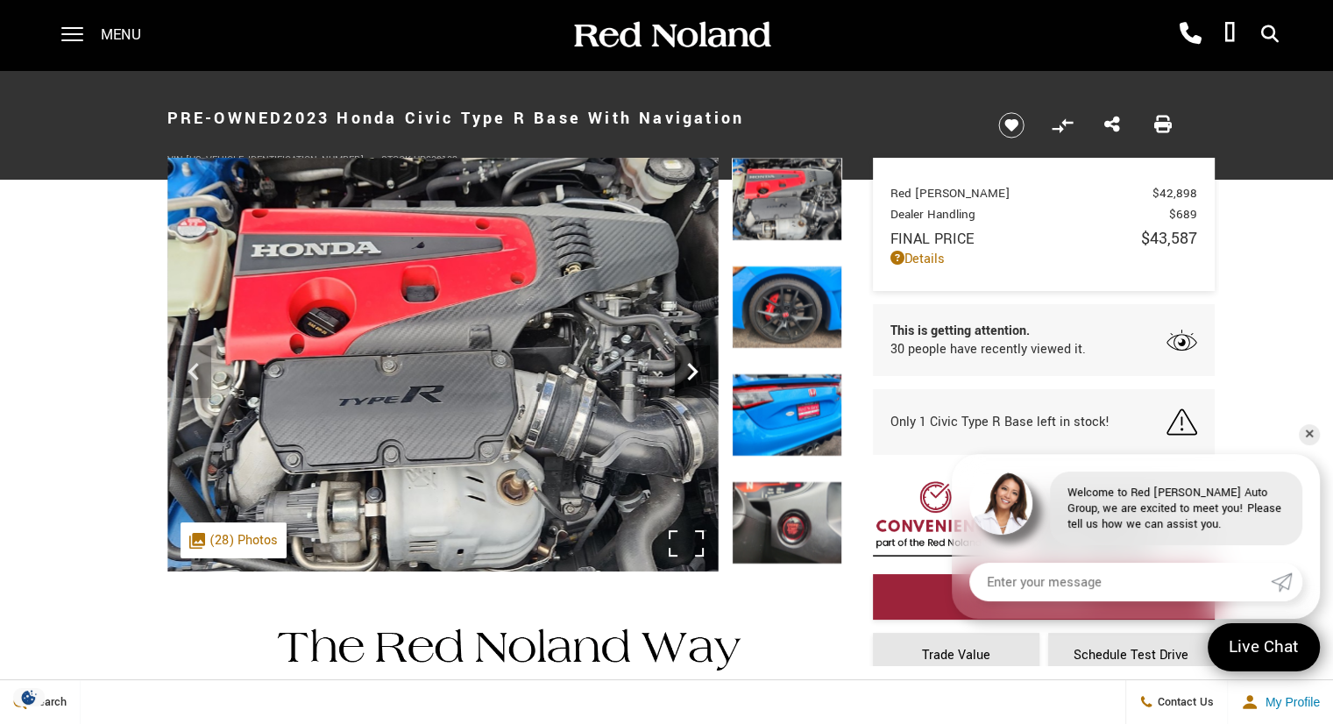
click at [693, 376] on icon "Next" at bounding box center [692, 371] width 35 height 35
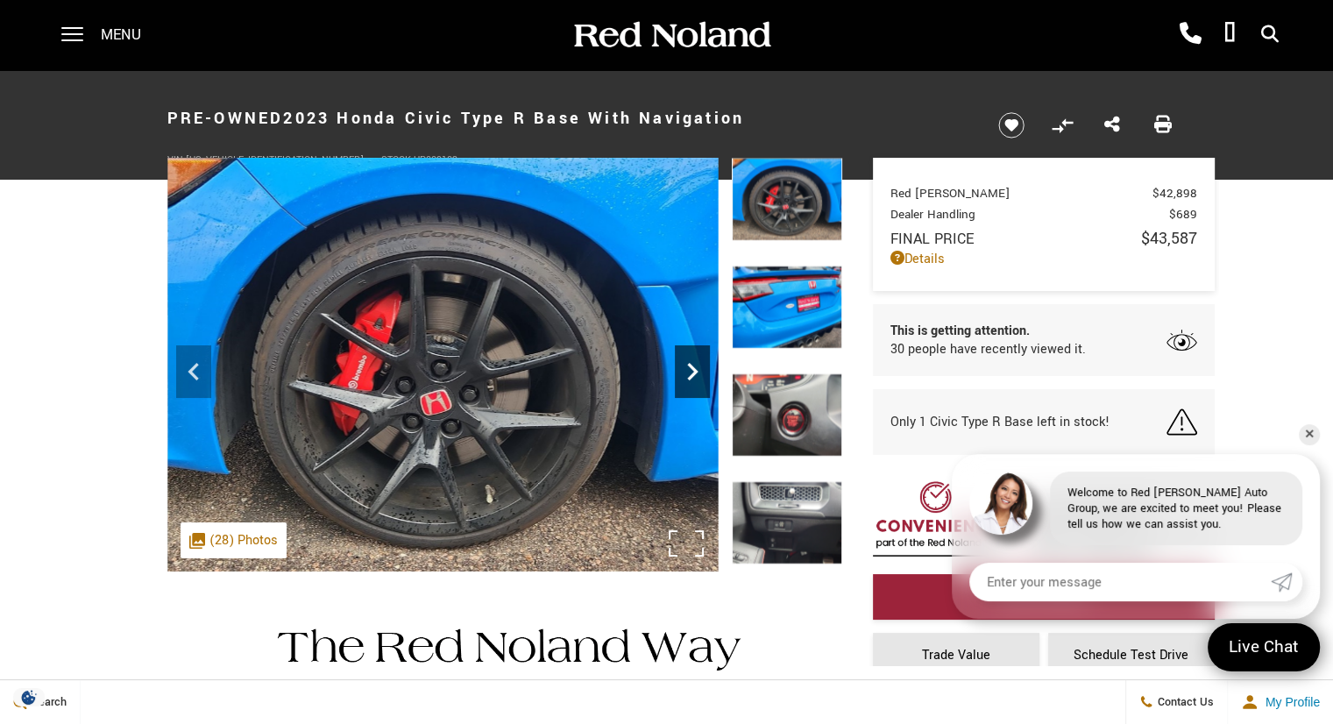
click at [693, 376] on icon "Next" at bounding box center [692, 371] width 35 height 35
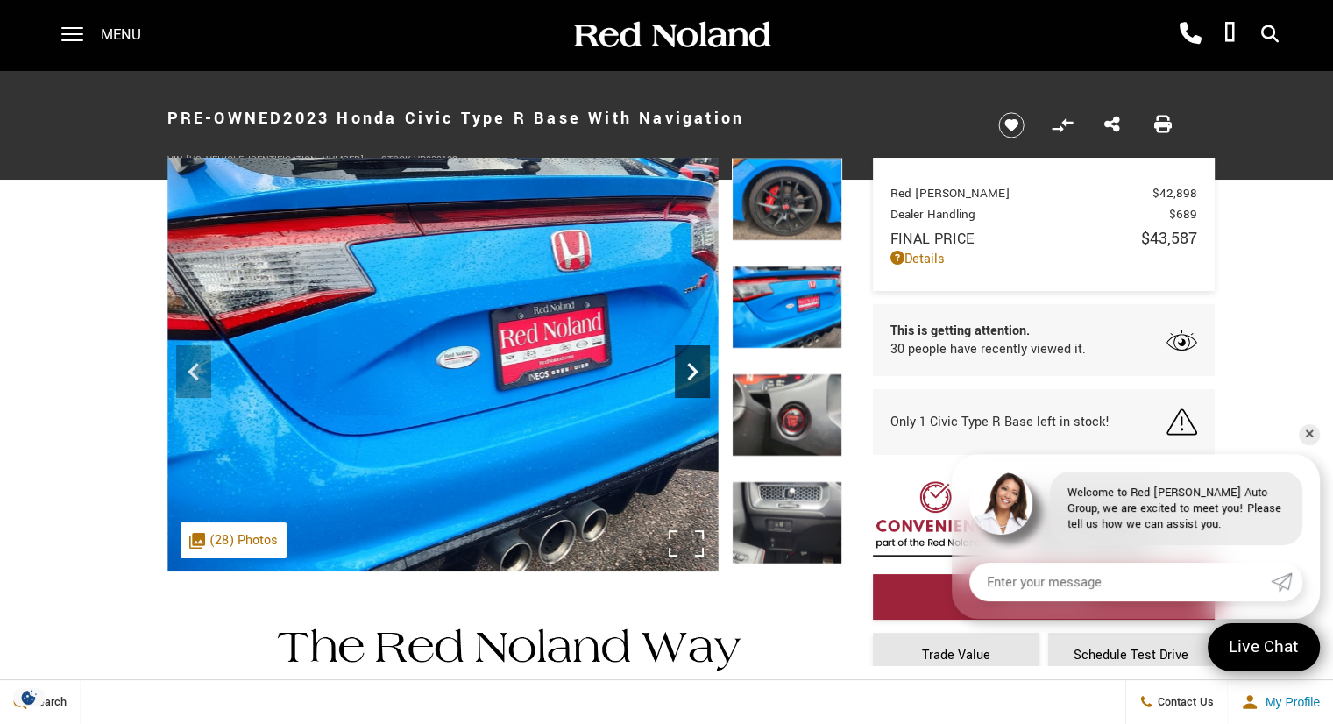
click at [693, 376] on icon "Next" at bounding box center [692, 371] width 35 height 35
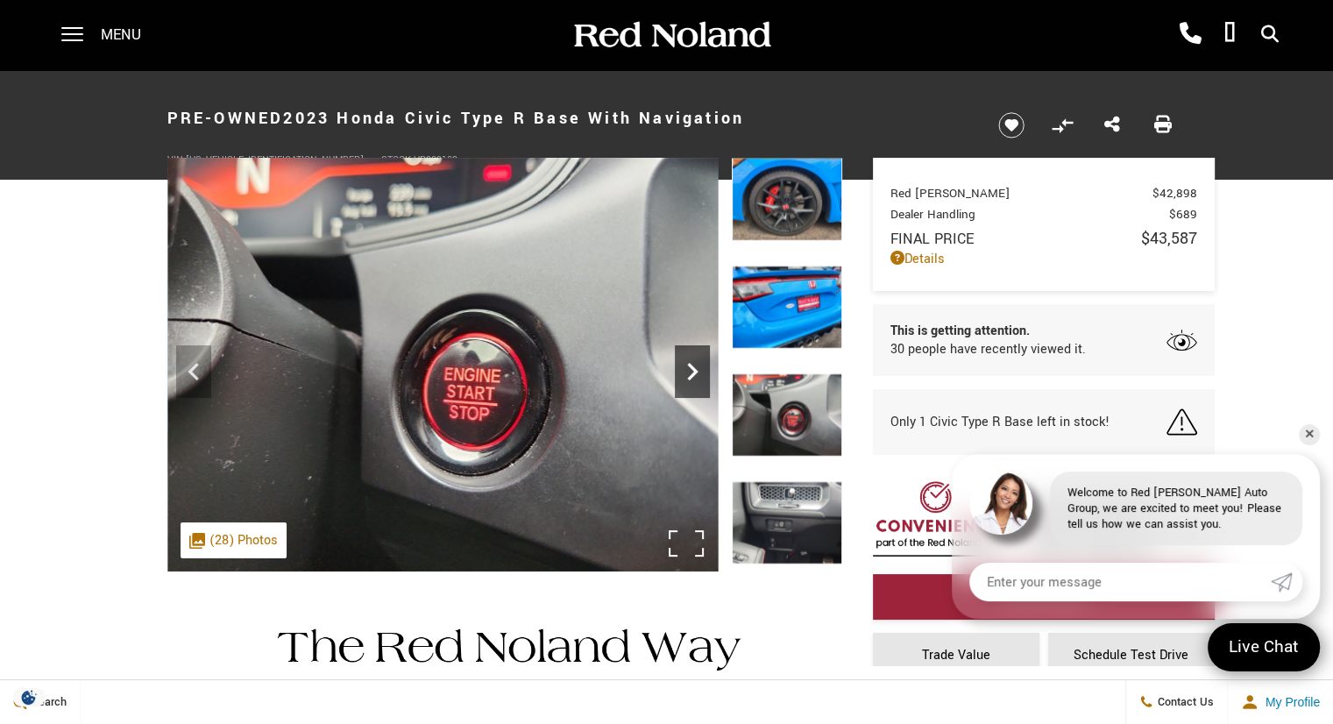
click at [693, 376] on icon "Next" at bounding box center [692, 371] width 35 height 35
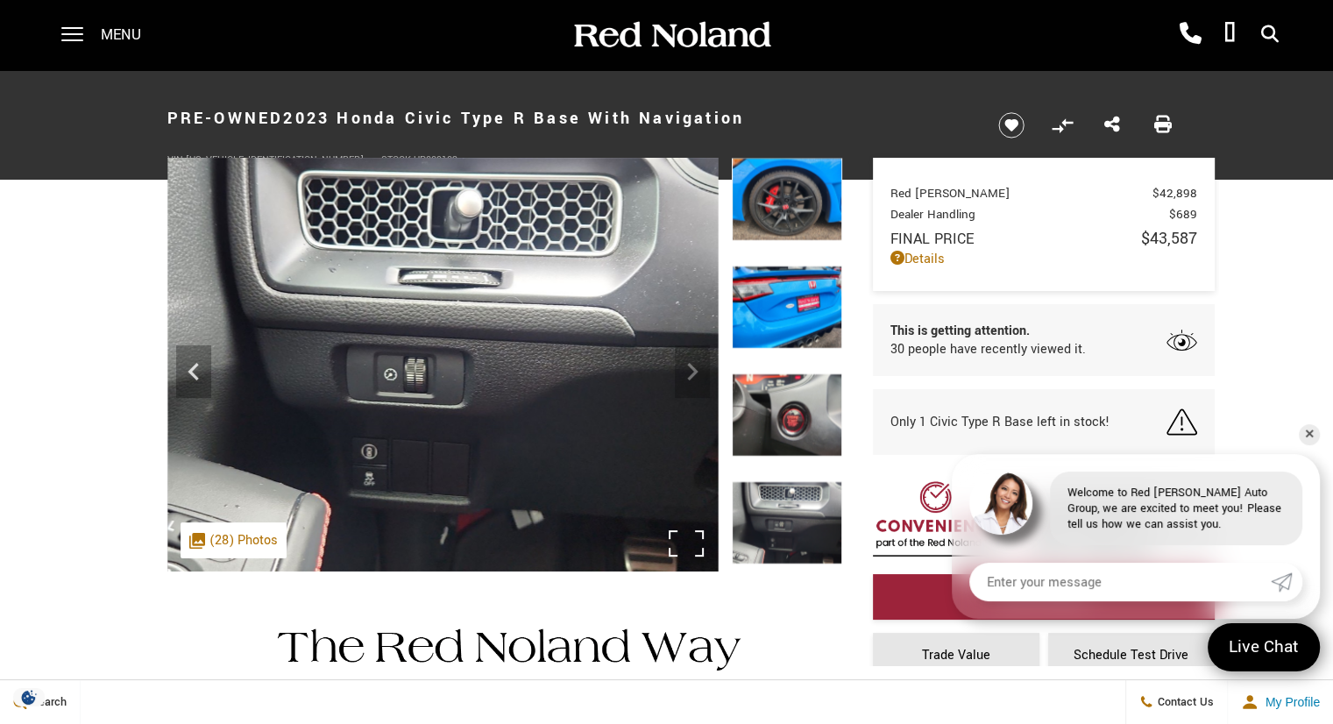
click at [693, 376] on img at bounding box center [442, 365] width 551 height 414
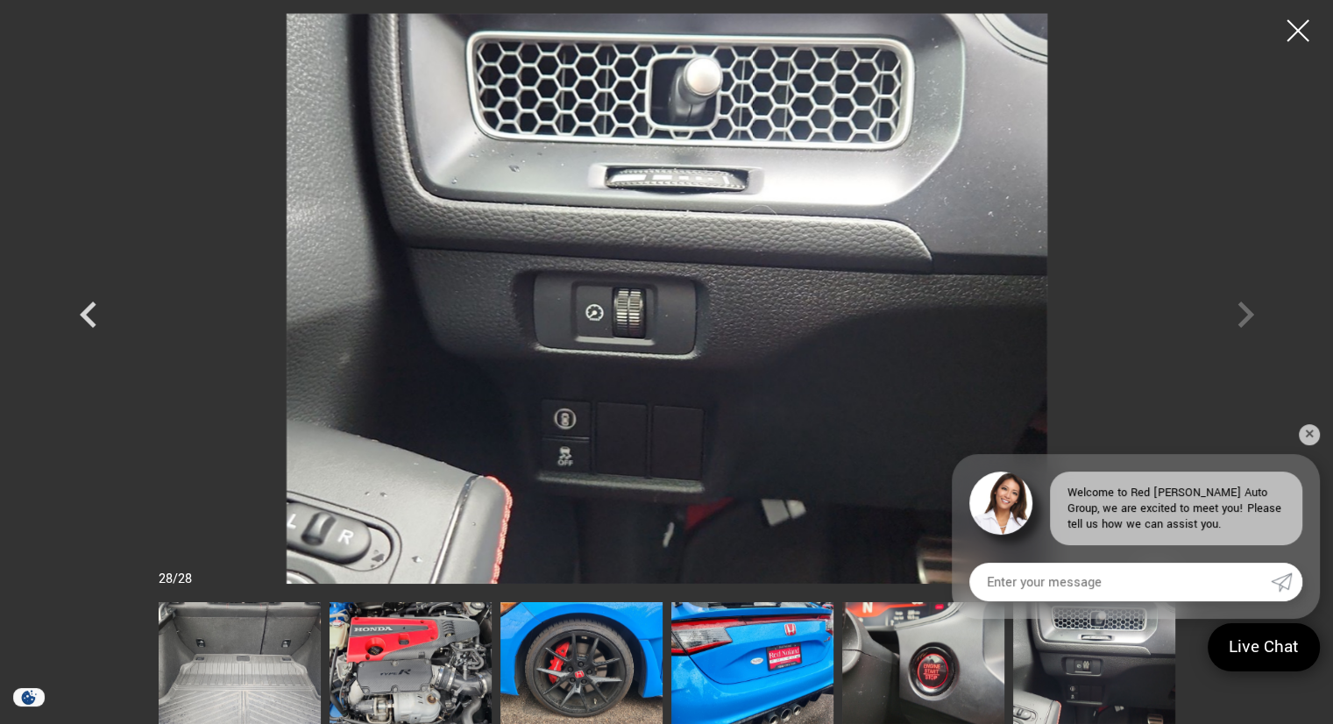
click at [1246, 313] on div at bounding box center [666, 298] width 1227 height 571
click at [405, 695] on img at bounding box center [411, 663] width 162 height 122
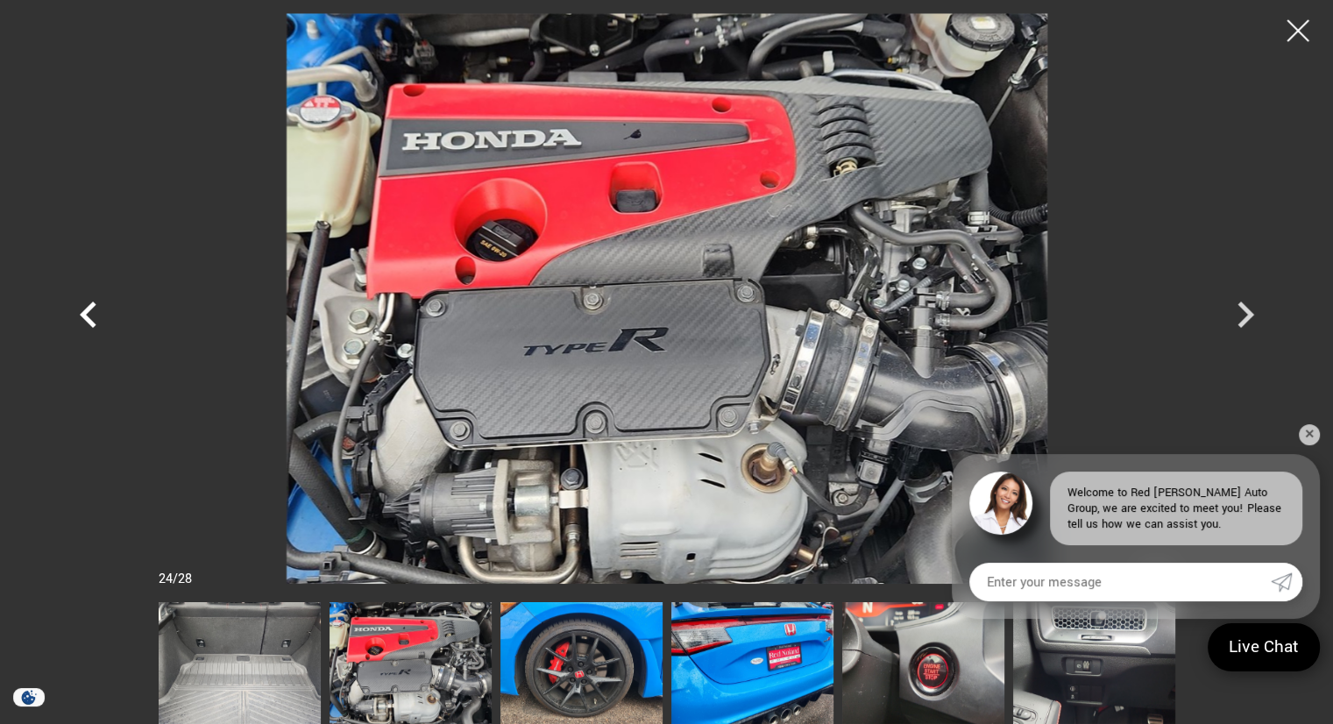
click at [85, 316] on icon "Previous" at bounding box center [88, 315] width 17 height 26
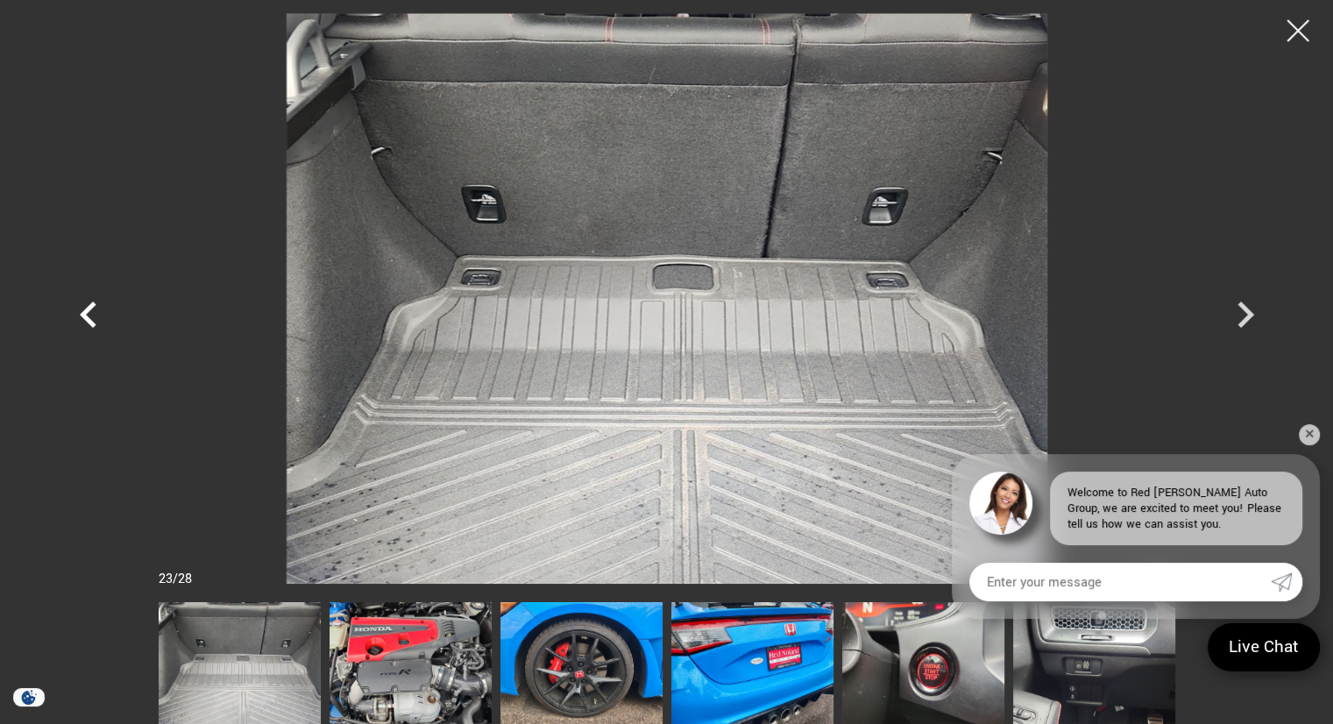
click at [85, 316] on icon "Previous" at bounding box center [88, 315] width 17 height 26
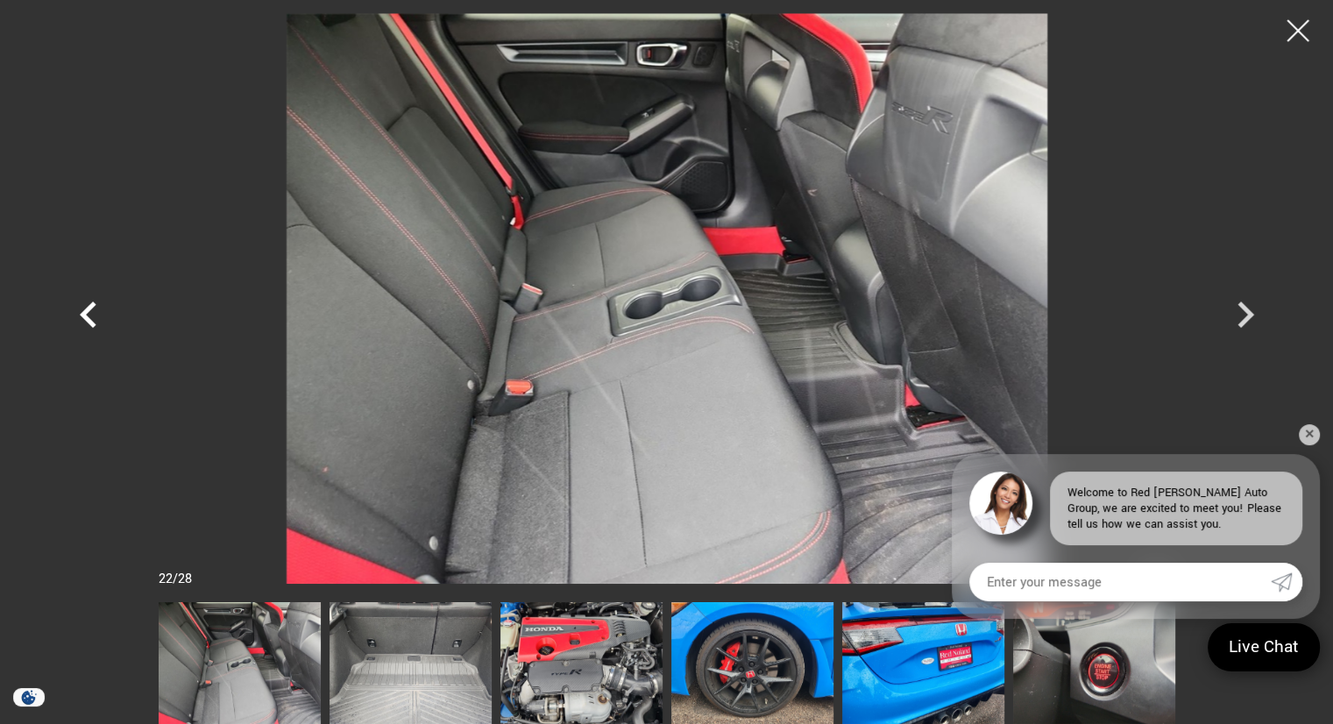
click at [85, 316] on icon "Previous" at bounding box center [88, 315] width 17 height 26
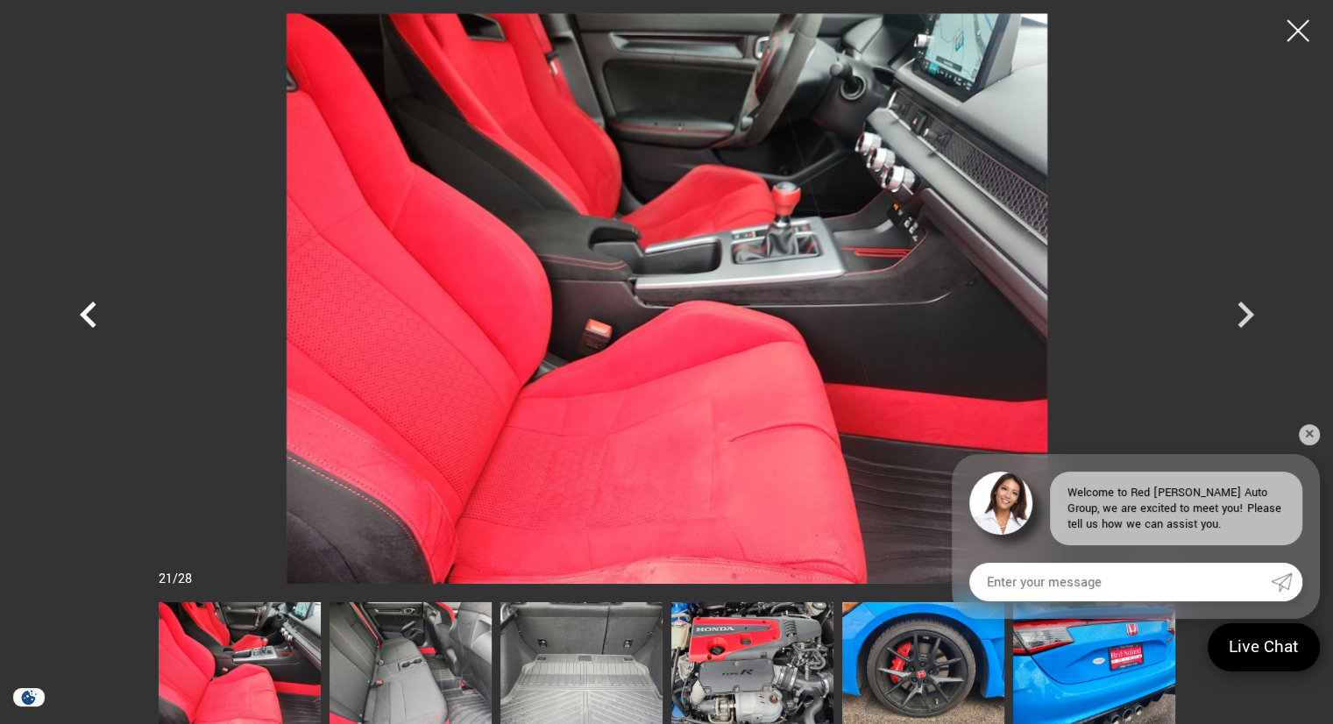
click at [85, 316] on icon "Previous" at bounding box center [88, 315] width 17 height 26
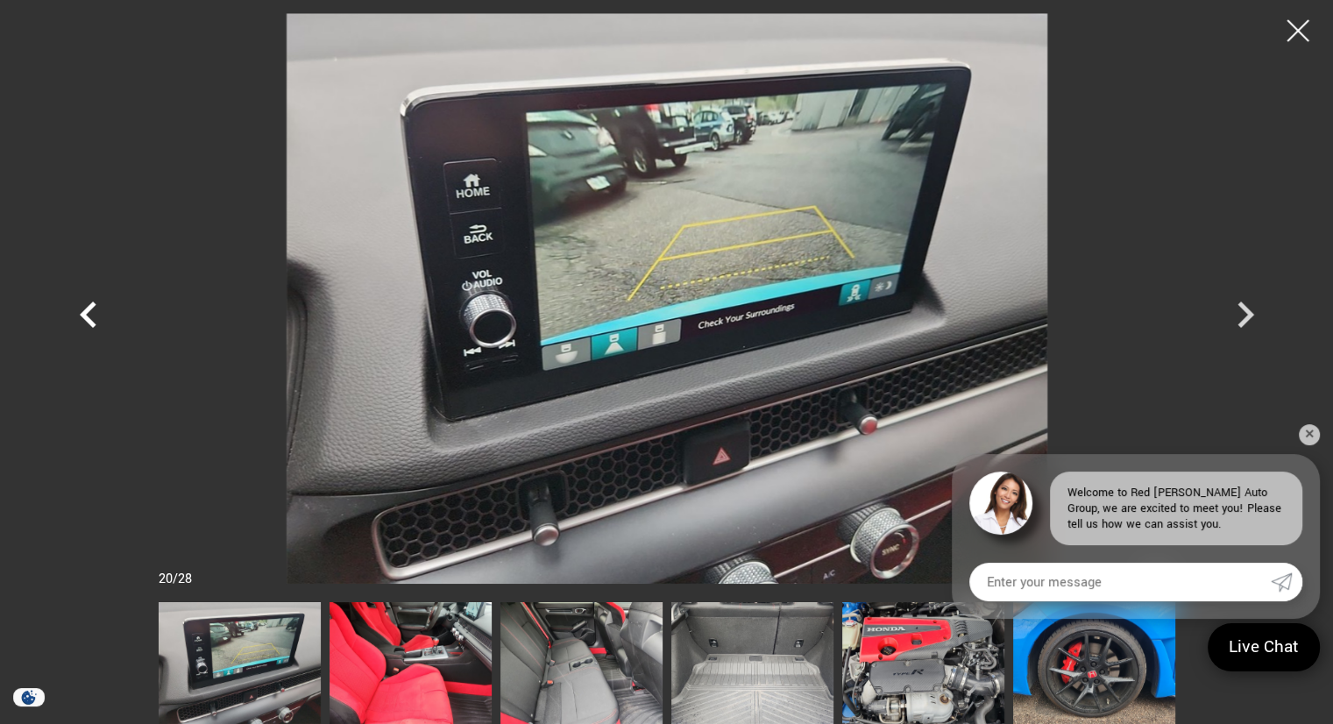
click at [85, 316] on icon "Previous" at bounding box center [88, 315] width 17 height 26
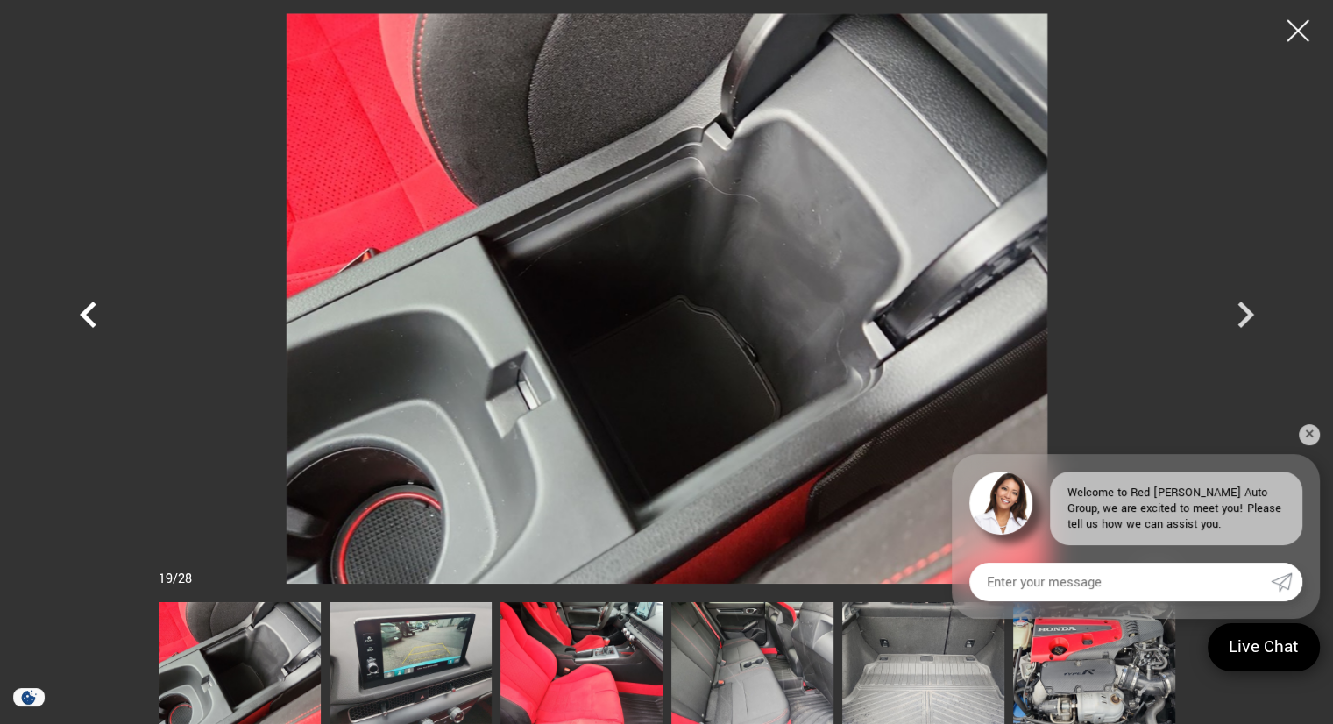
click at [85, 316] on icon "Previous" at bounding box center [88, 315] width 17 height 26
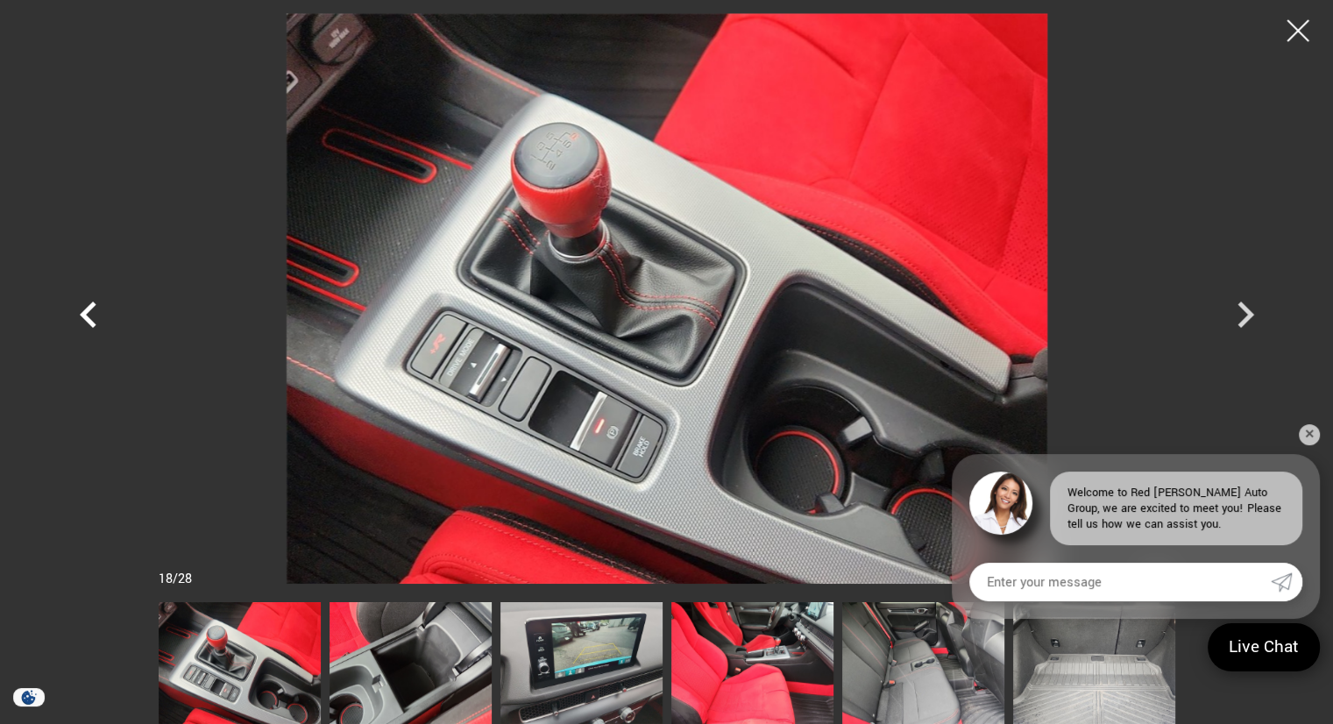
click at [85, 316] on icon "Previous" at bounding box center [88, 315] width 17 height 26
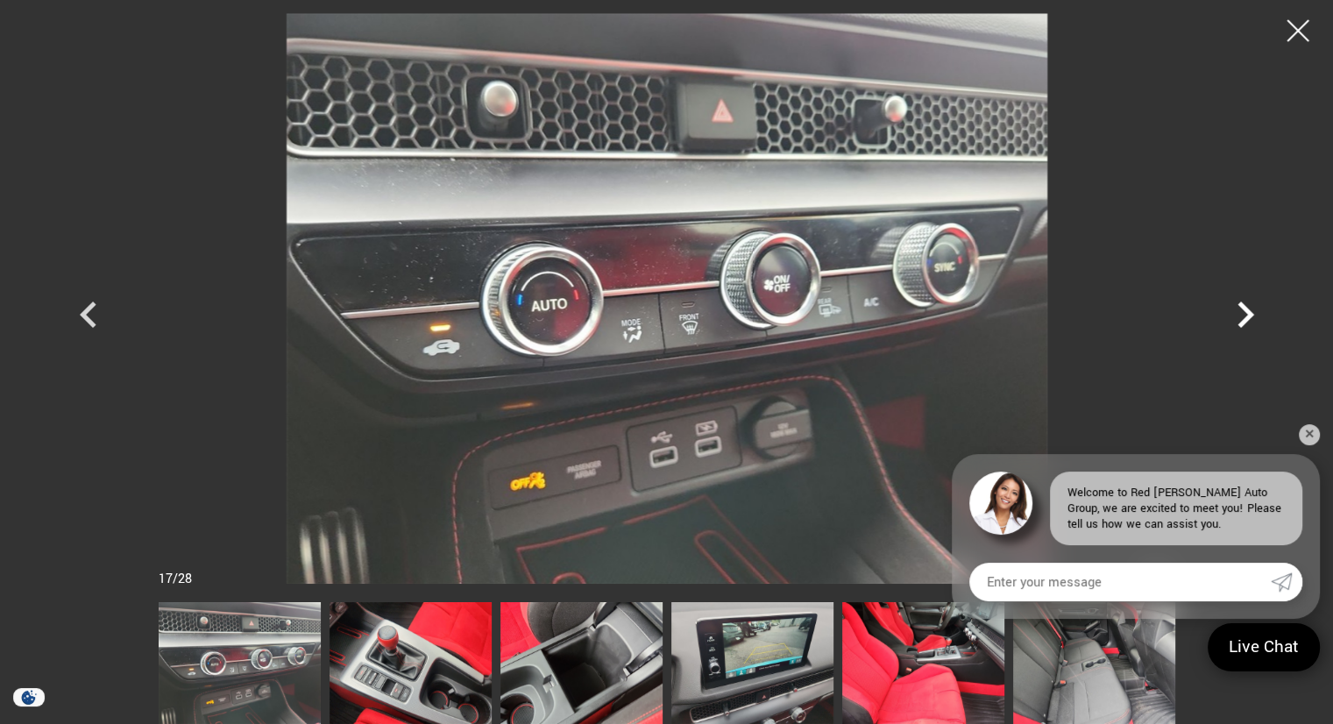
click at [1251, 309] on icon "Next" at bounding box center [1245, 314] width 53 height 53
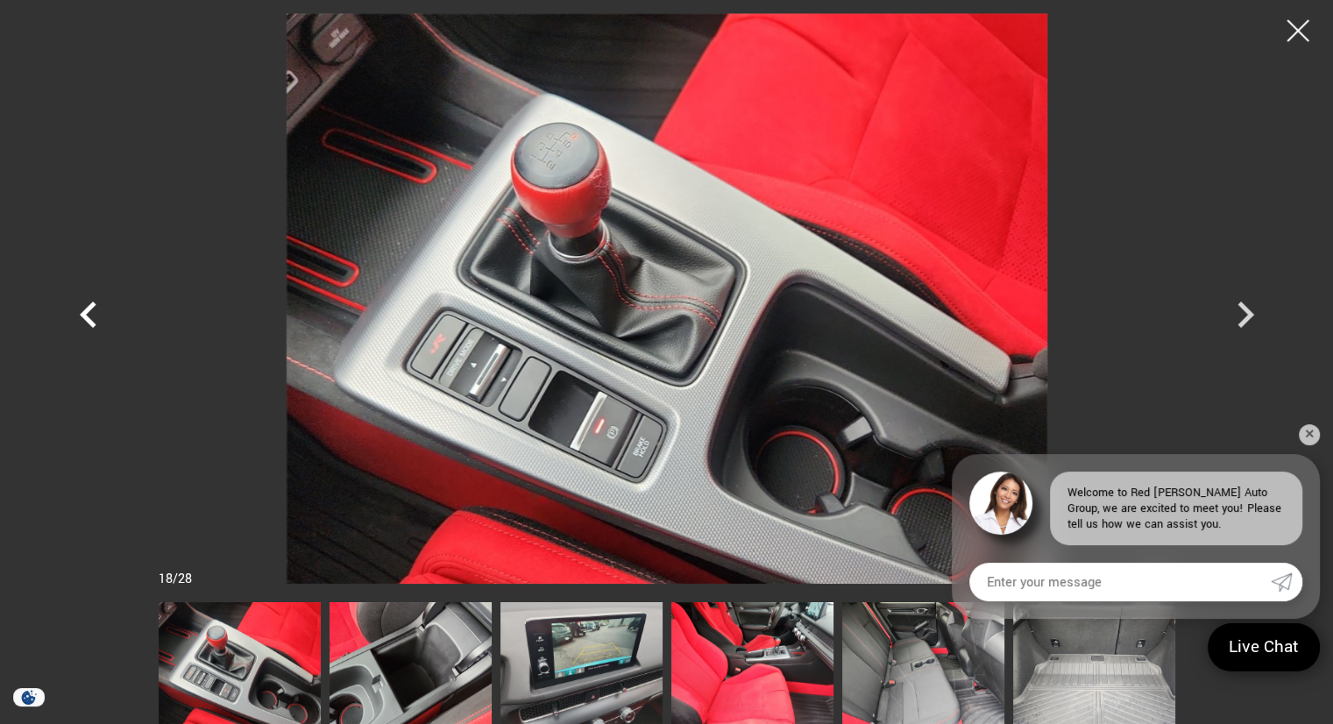
click at [88, 313] on icon "Previous" at bounding box center [88, 314] width 53 height 53
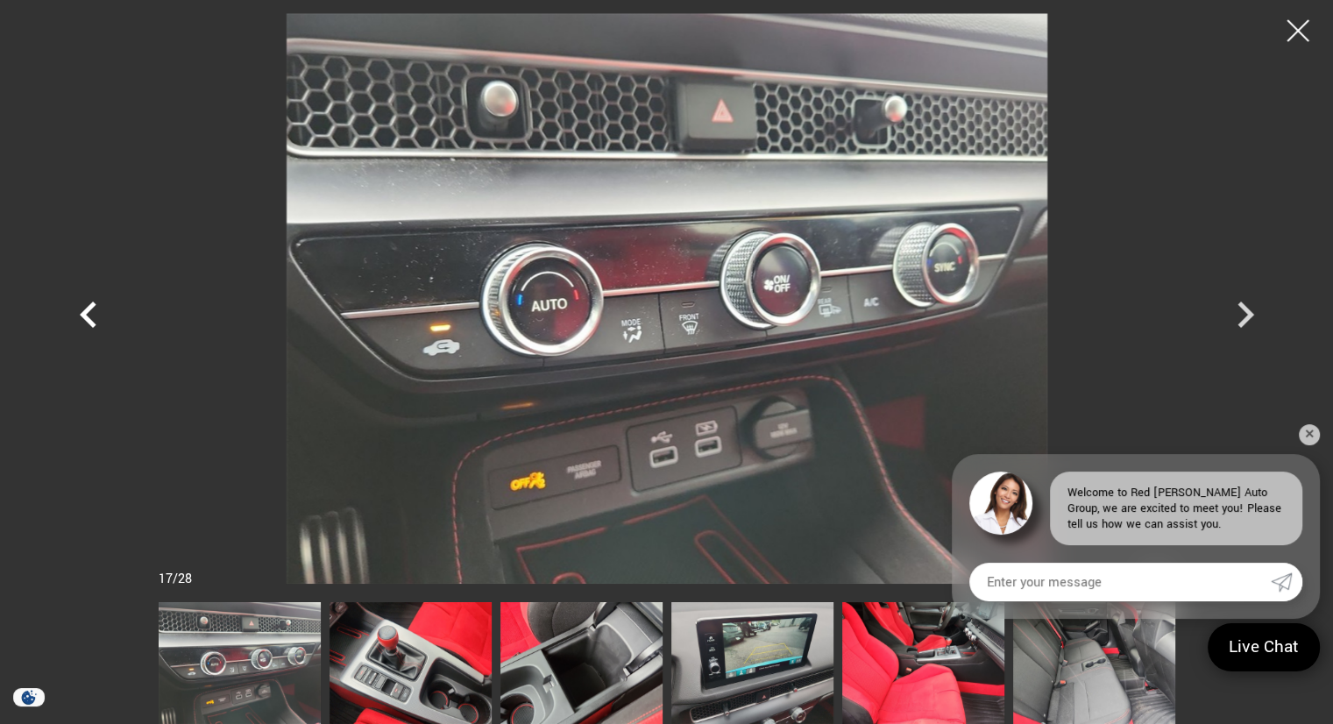
click at [88, 313] on icon "Previous" at bounding box center [88, 314] width 53 height 53
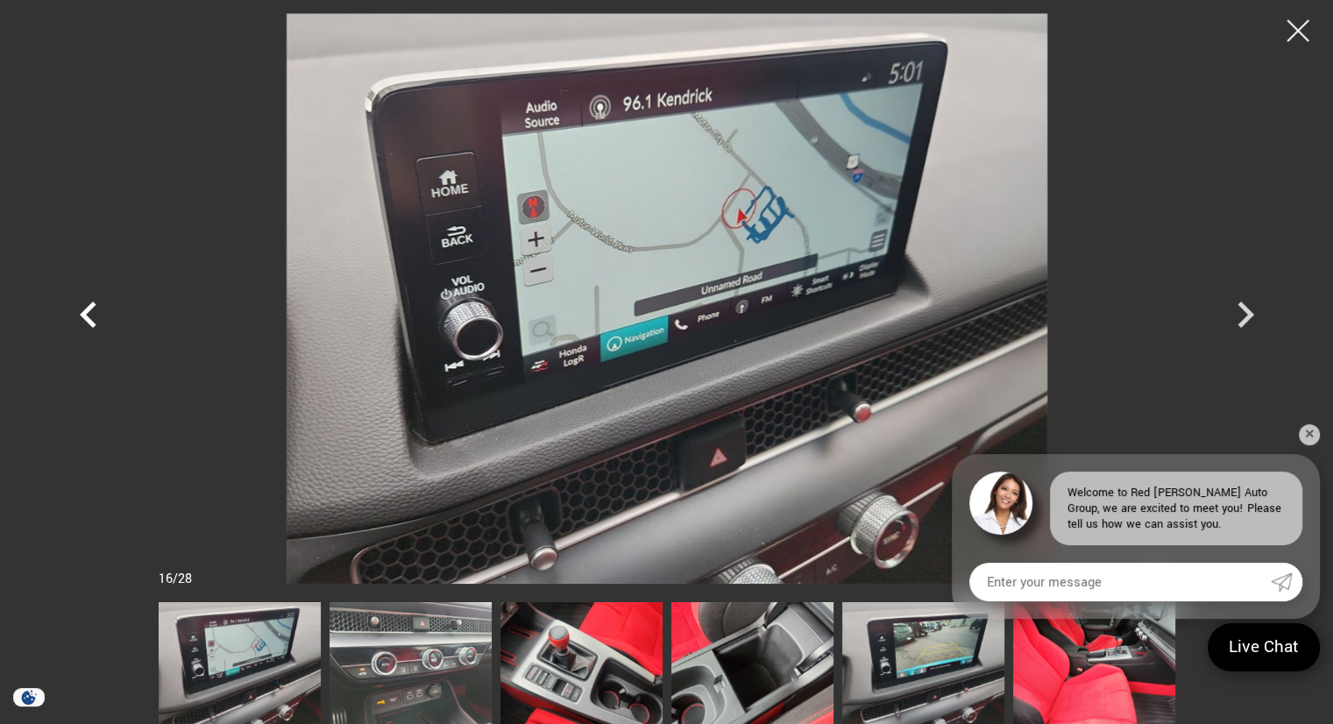
click at [88, 313] on icon "Previous" at bounding box center [88, 314] width 53 height 53
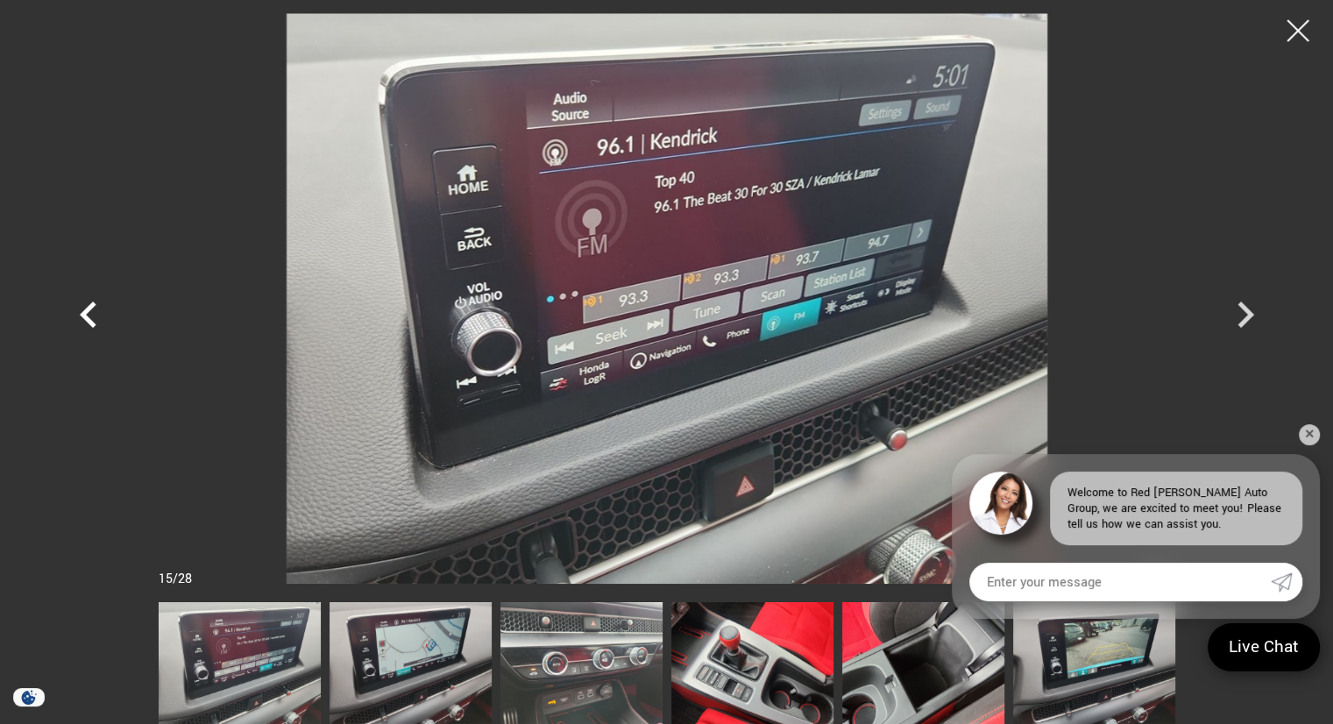
click at [88, 313] on icon "Previous" at bounding box center [88, 314] width 53 height 53
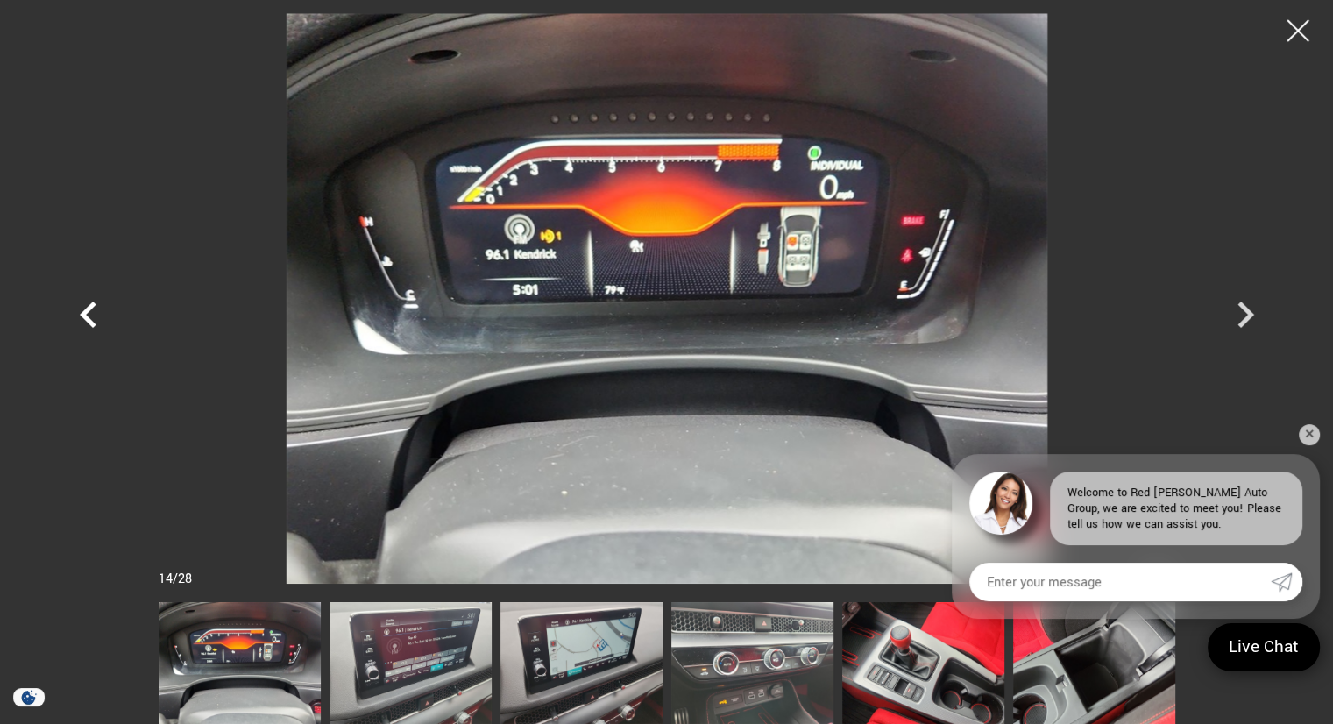
click at [88, 313] on icon "Previous" at bounding box center [88, 314] width 53 height 53
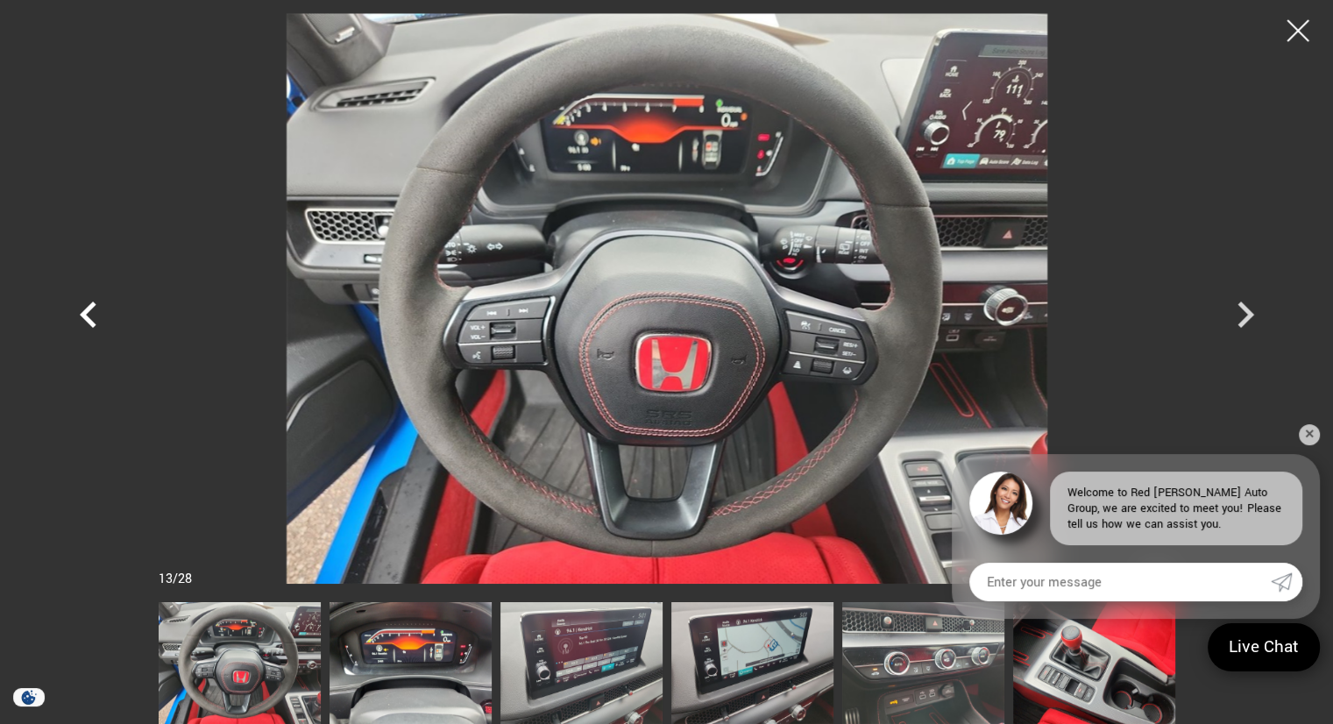
click at [88, 313] on icon "Previous" at bounding box center [88, 314] width 53 height 53
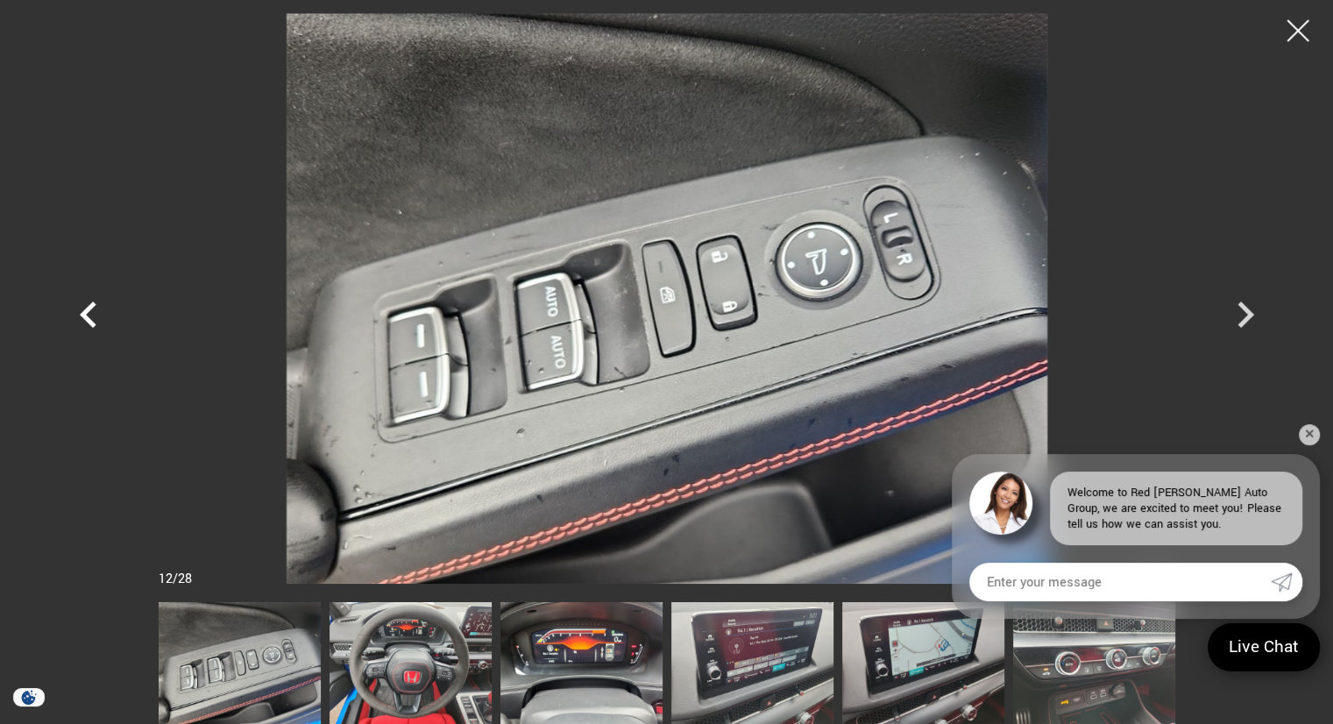
click at [88, 313] on icon "Previous" at bounding box center [88, 314] width 53 height 53
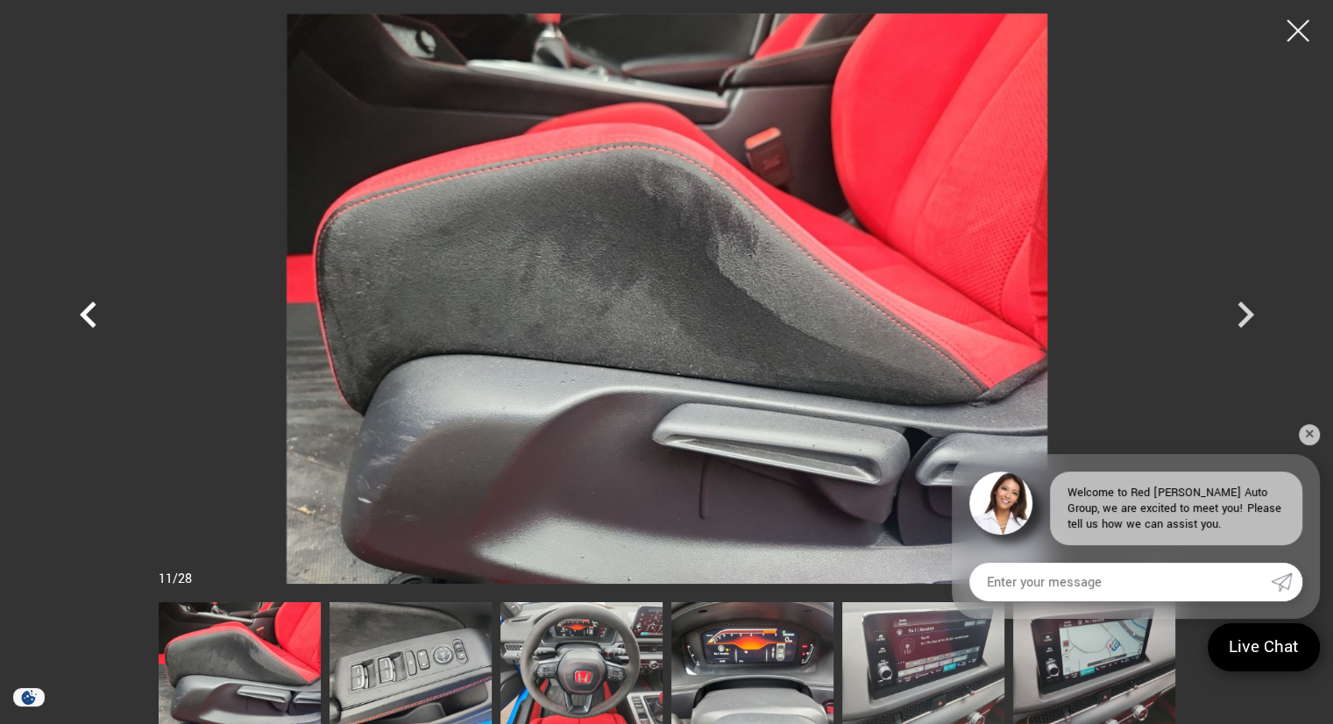
click at [88, 313] on icon "Previous" at bounding box center [88, 314] width 53 height 53
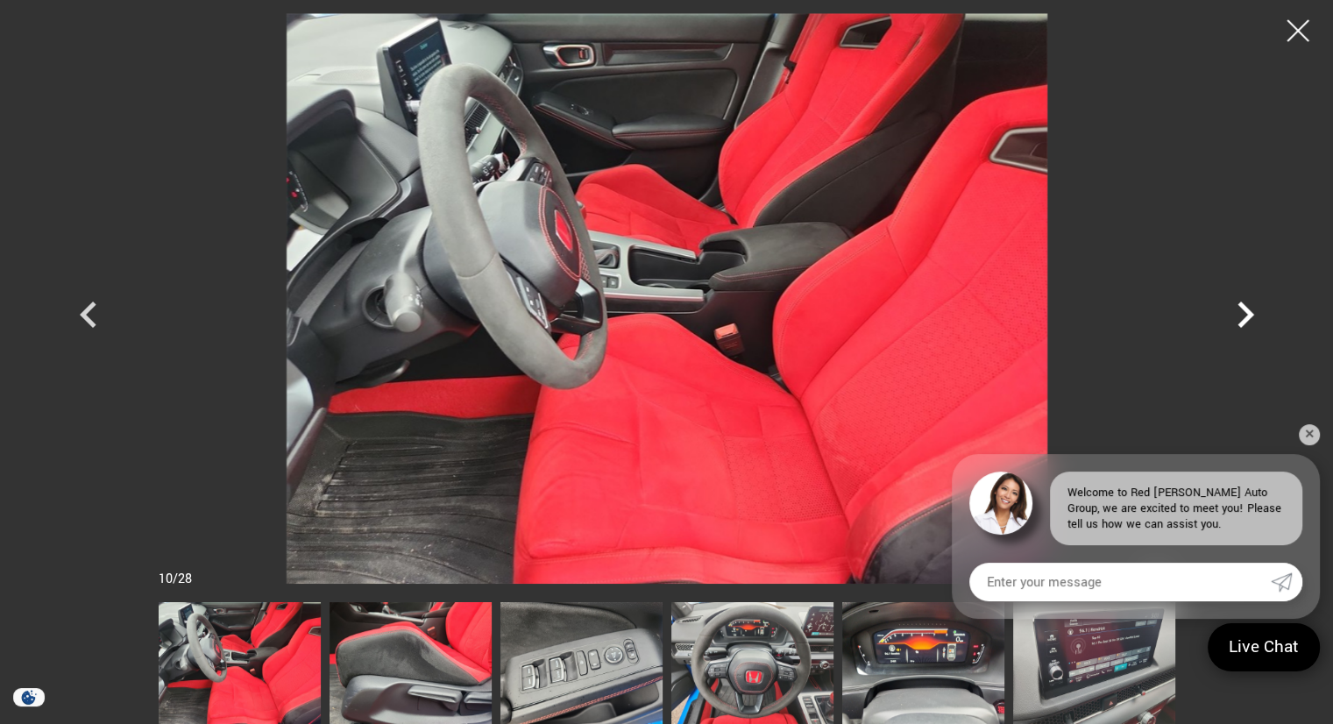
click at [1238, 306] on icon "Next" at bounding box center [1245, 314] width 53 height 53
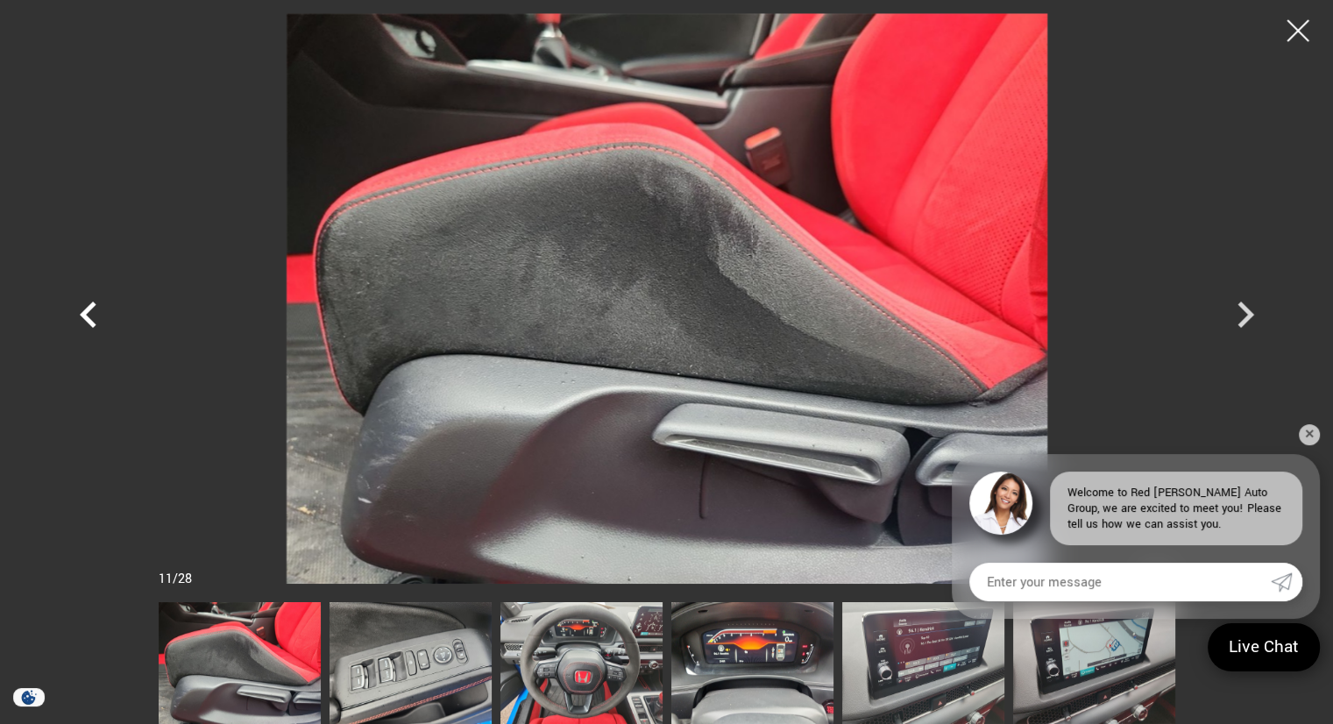
click at [89, 316] on icon "Previous" at bounding box center [88, 314] width 53 height 53
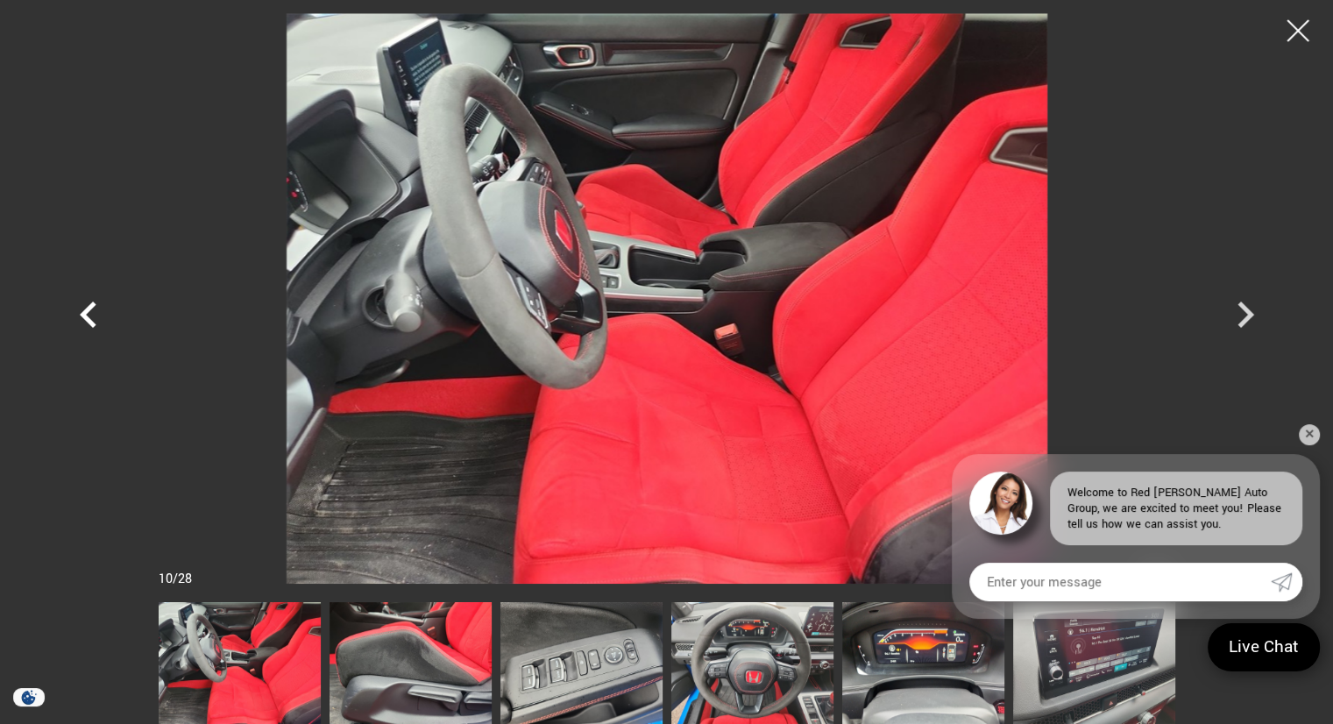
click at [89, 316] on icon "Previous" at bounding box center [88, 314] width 53 height 53
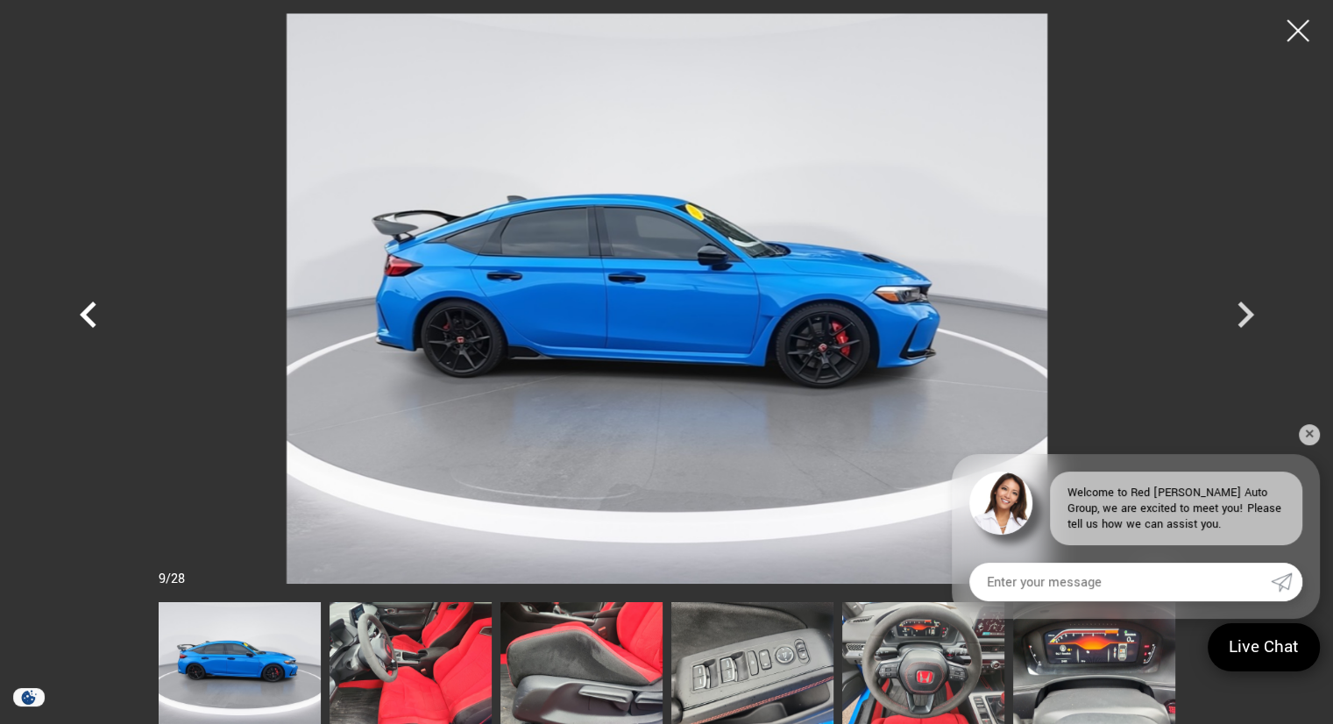
click at [89, 316] on icon "Previous" at bounding box center [88, 314] width 53 height 53
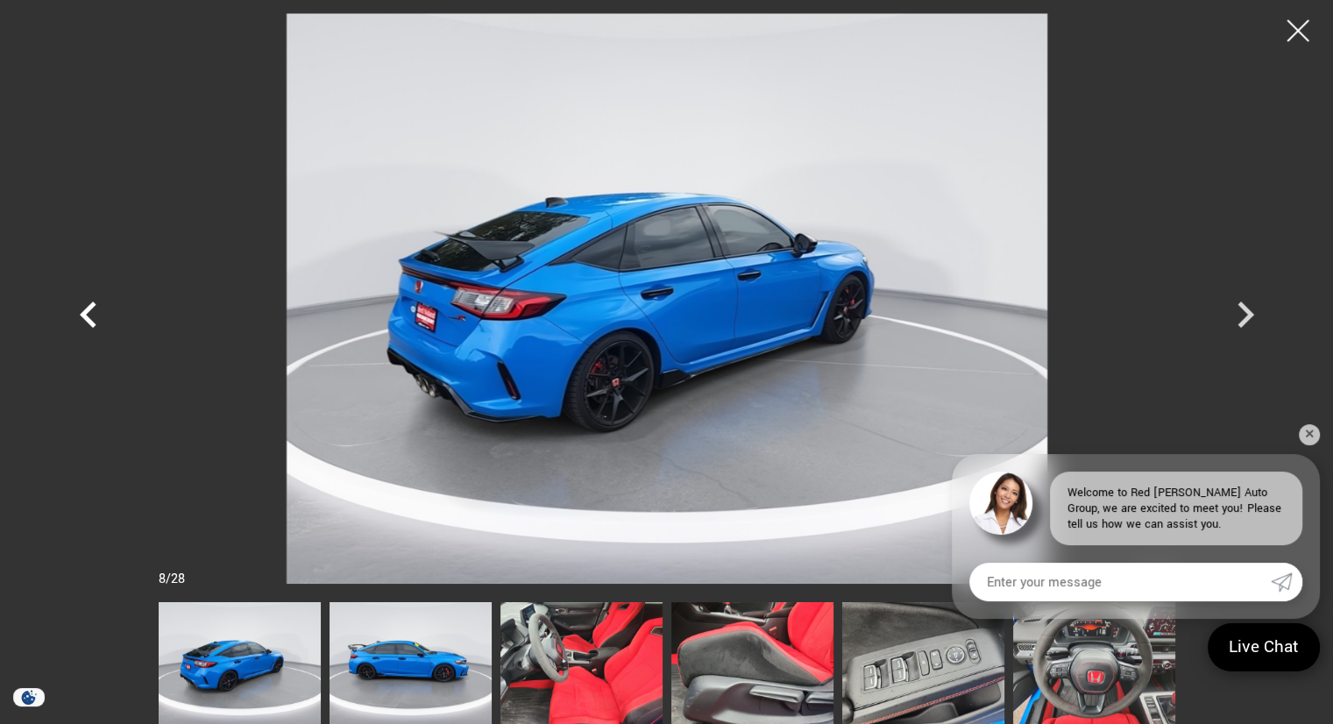
click at [89, 316] on icon "Previous" at bounding box center [88, 314] width 53 height 53
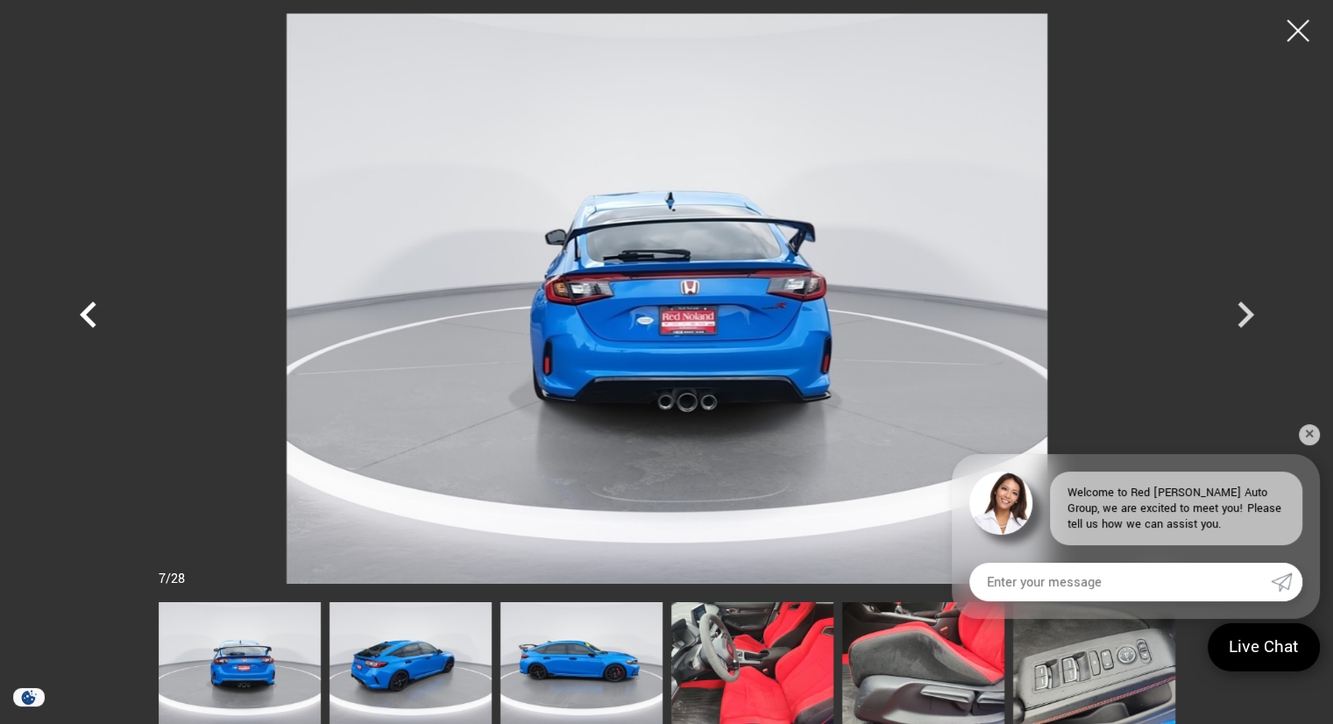
click at [89, 316] on icon "Previous" at bounding box center [88, 314] width 53 height 53
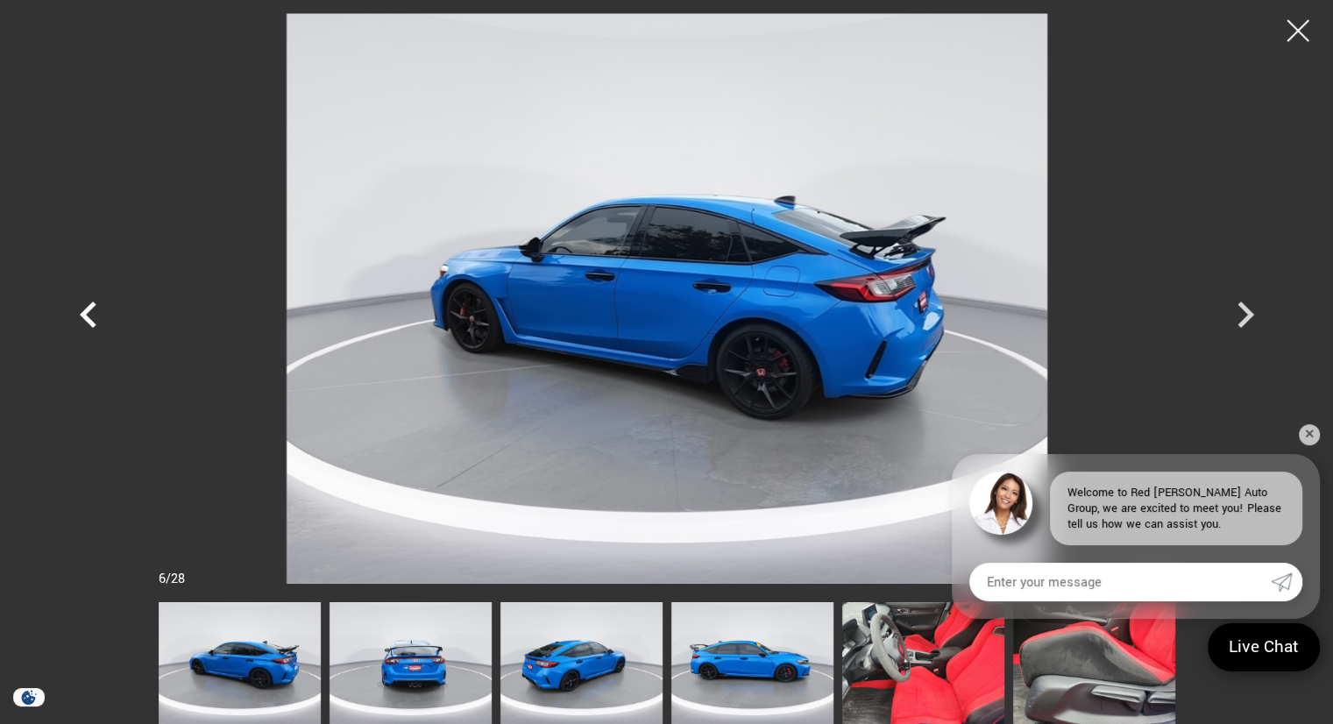
click at [89, 316] on icon "Previous" at bounding box center [88, 314] width 53 height 53
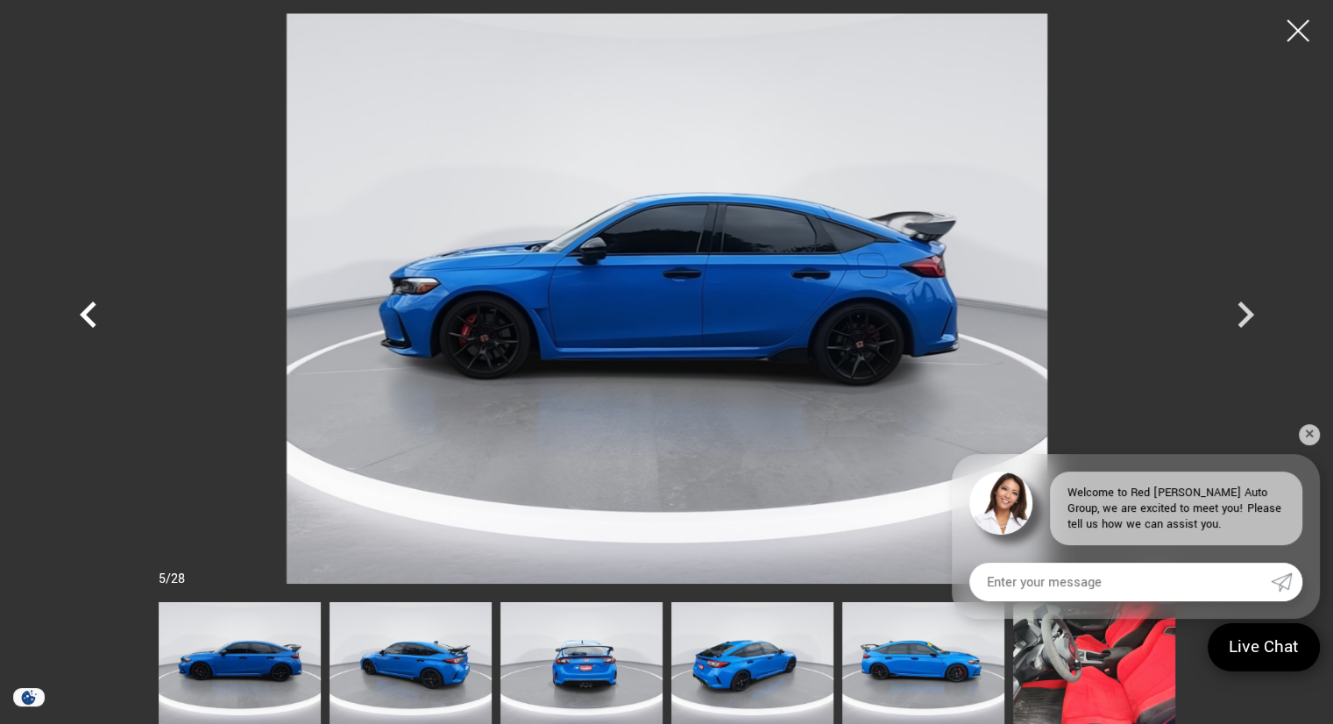
click at [89, 316] on icon "Previous" at bounding box center [88, 314] width 53 height 53
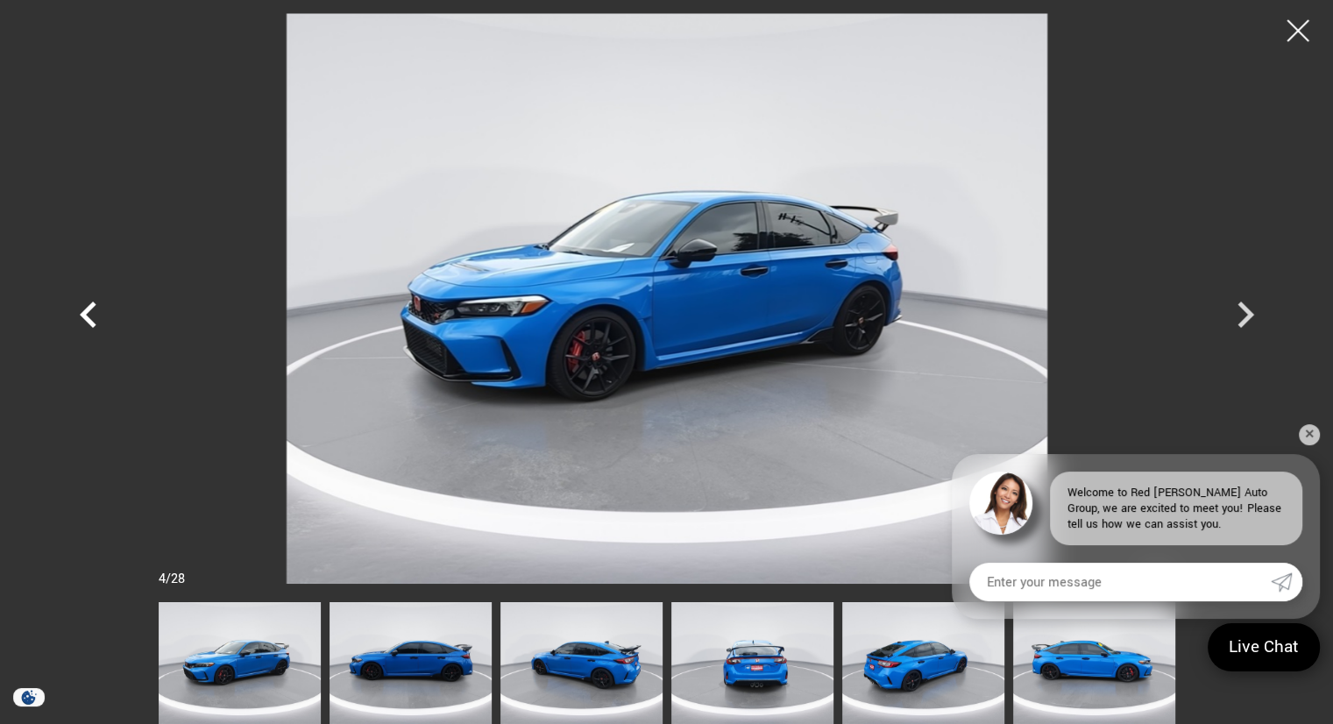
click at [89, 316] on icon "Previous" at bounding box center [88, 314] width 53 height 53
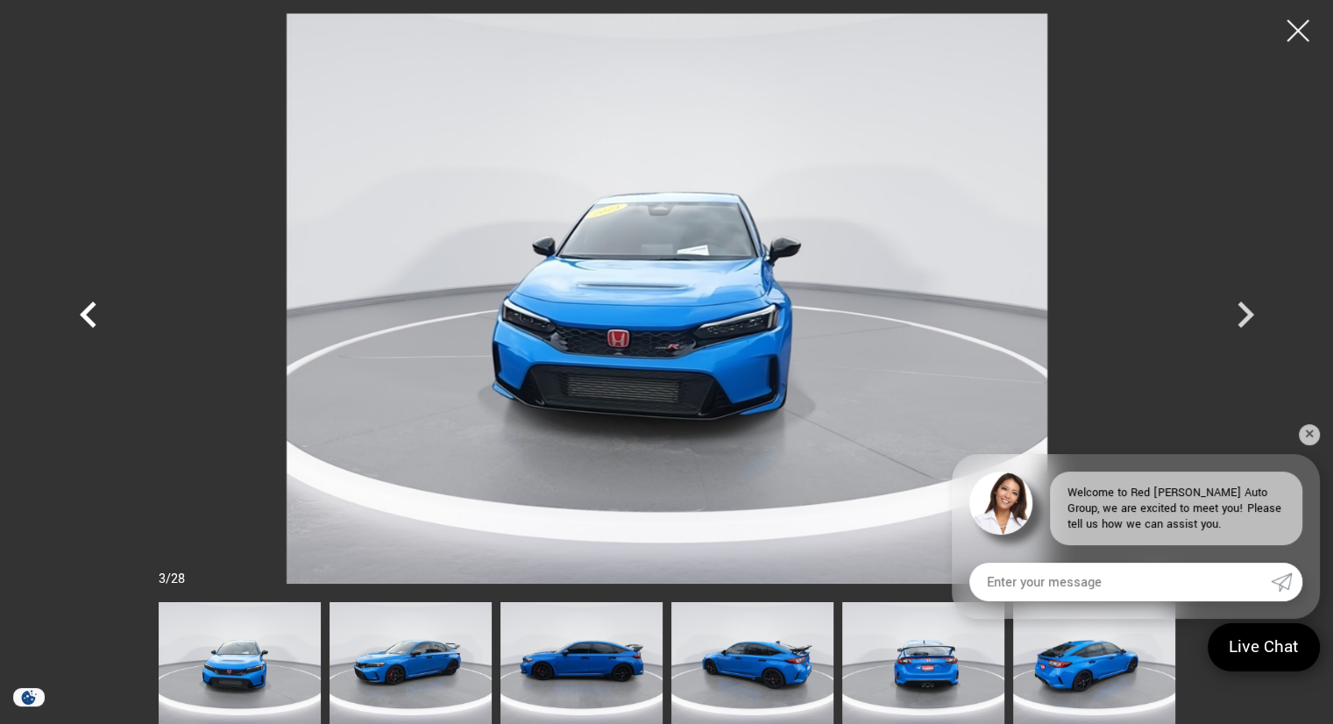
click at [89, 316] on icon "Previous" at bounding box center [88, 314] width 53 height 53
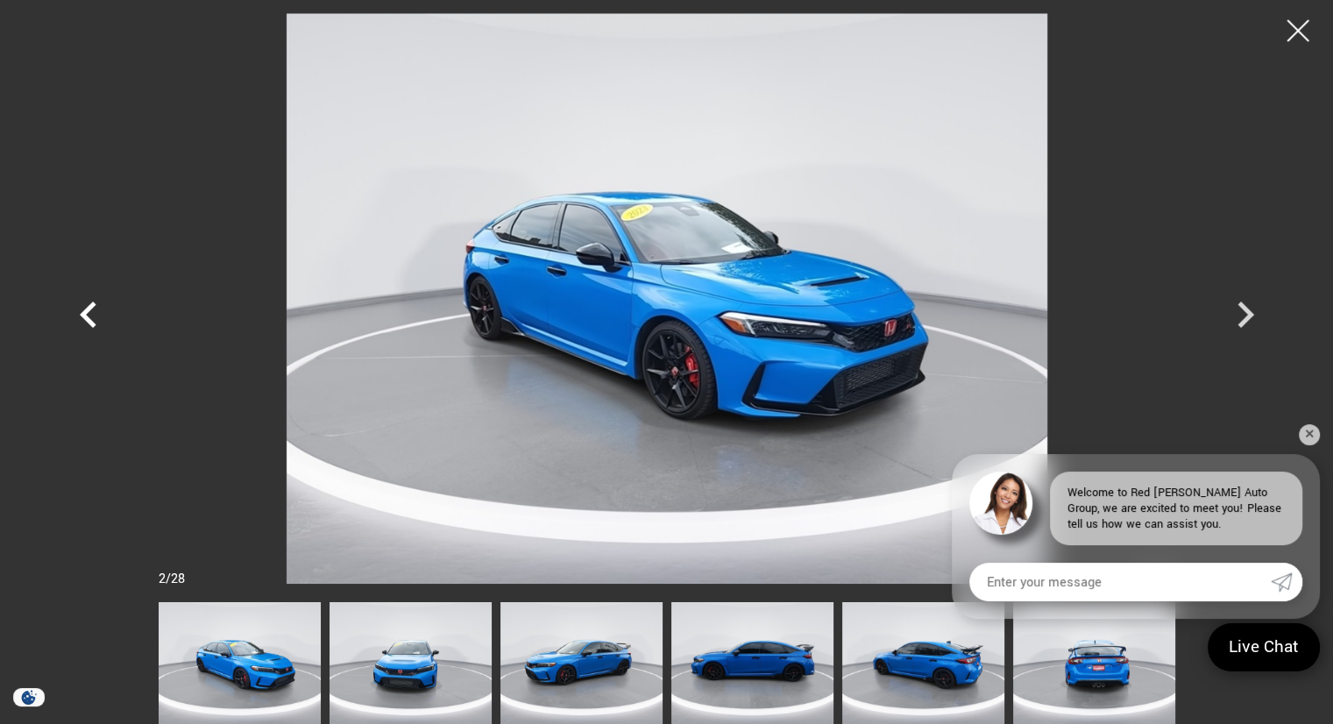
click at [89, 316] on icon "Previous" at bounding box center [88, 314] width 53 height 53
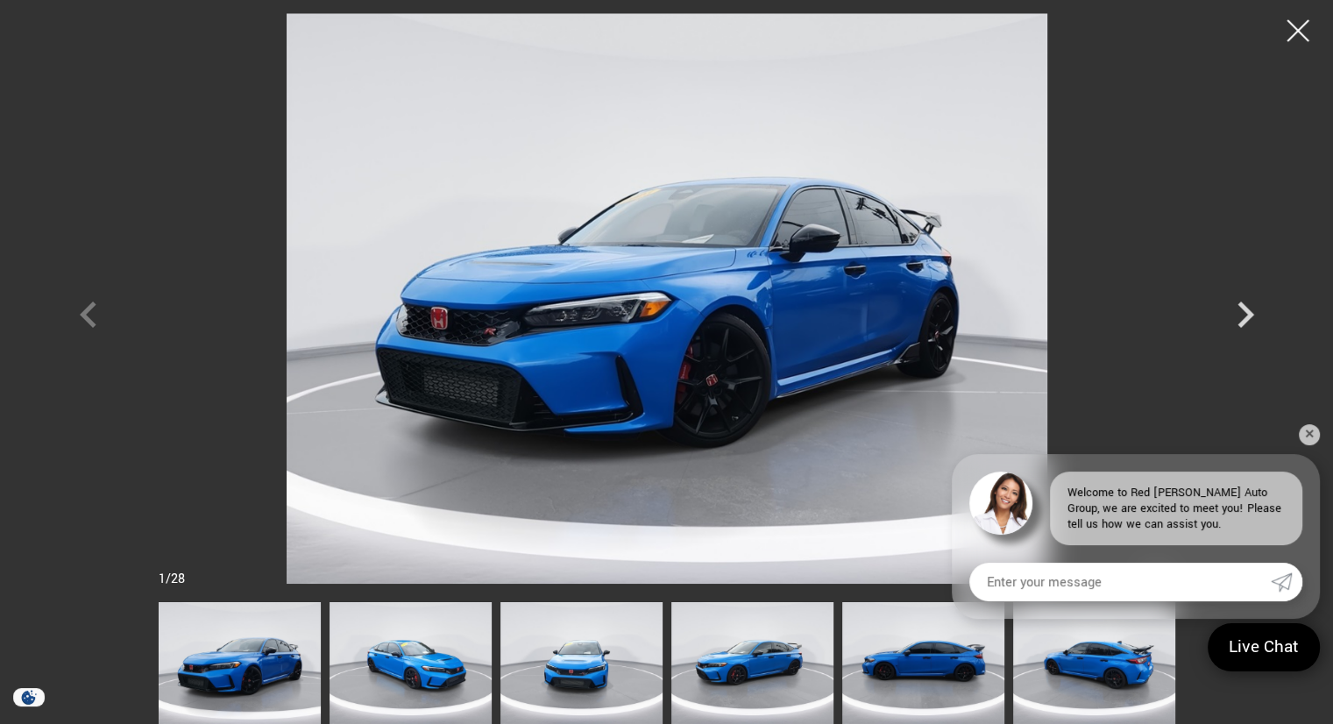
click at [89, 316] on div at bounding box center [666, 298] width 1227 height 571
click at [1294, 35] on div at bounding box center [1298, 31] width 46 height 46
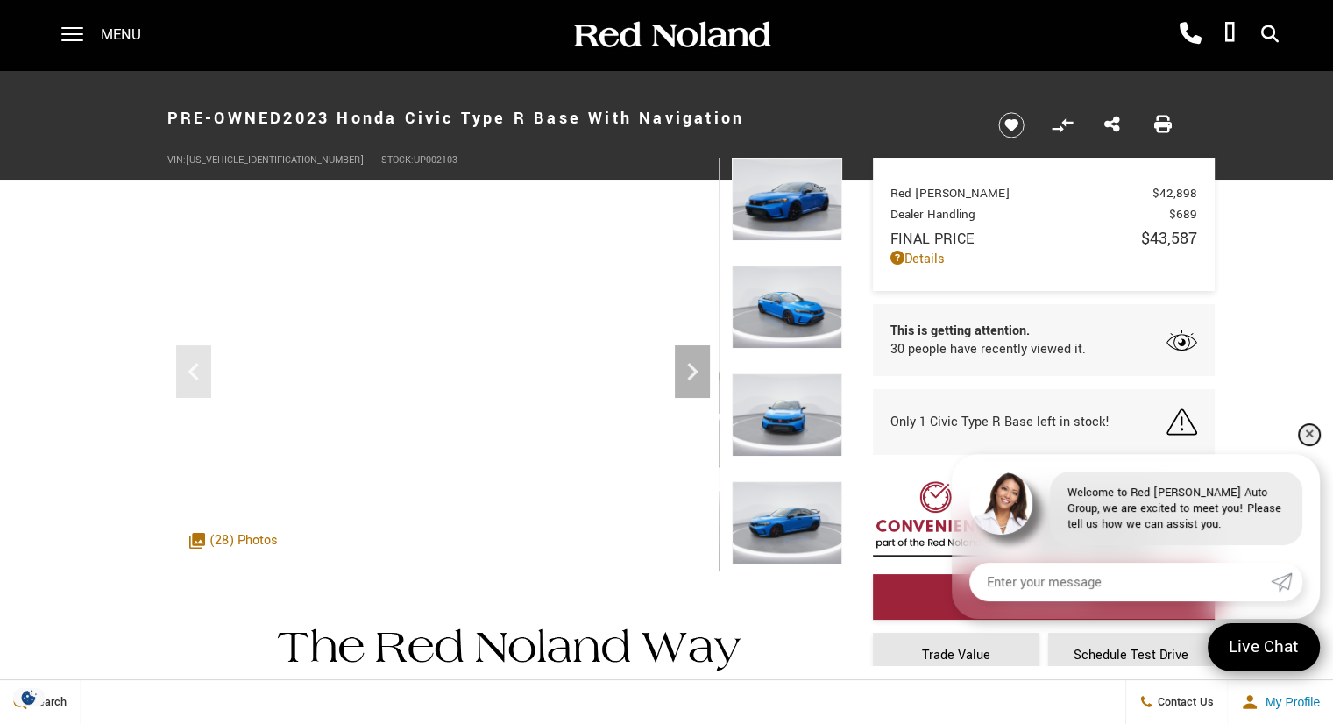
click at [1311, 437] on link "✕" at bounding box center [1309, 434] width 21 height 21
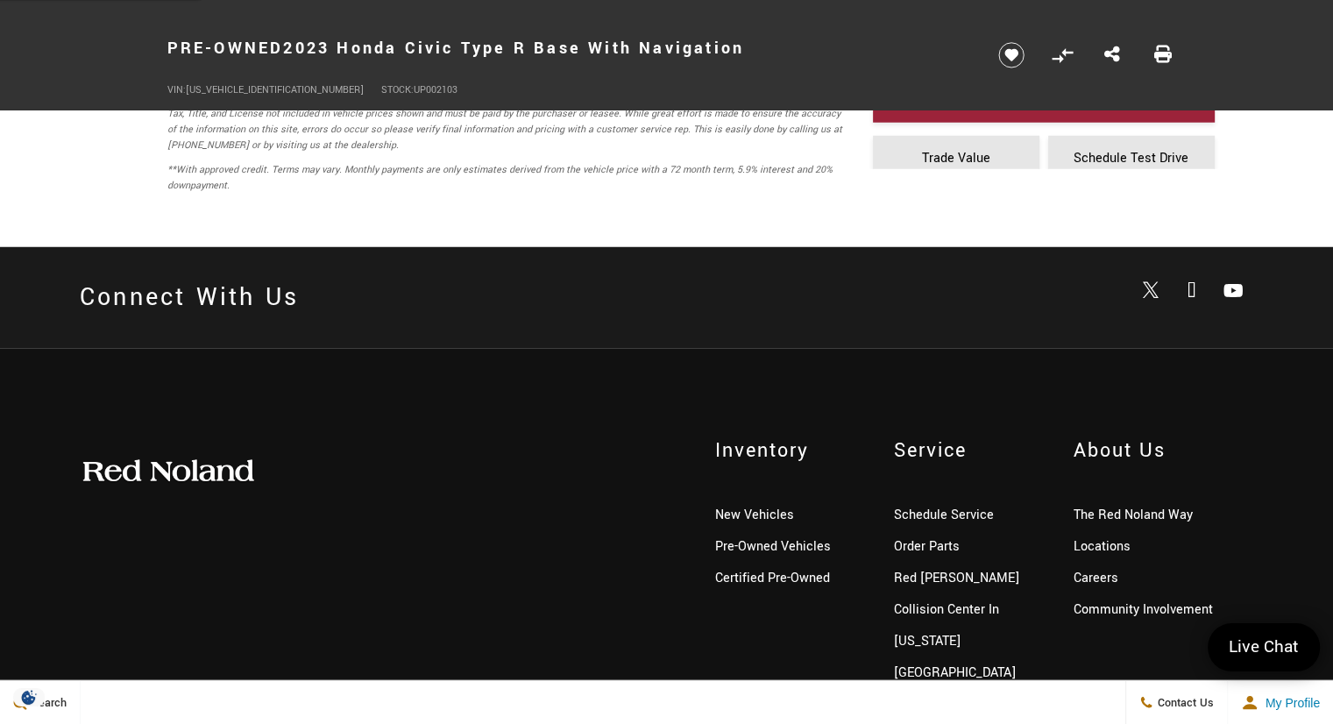
scroll to position [4895, 0]
